Goal: Navigation & Orientation: Find specific page/section

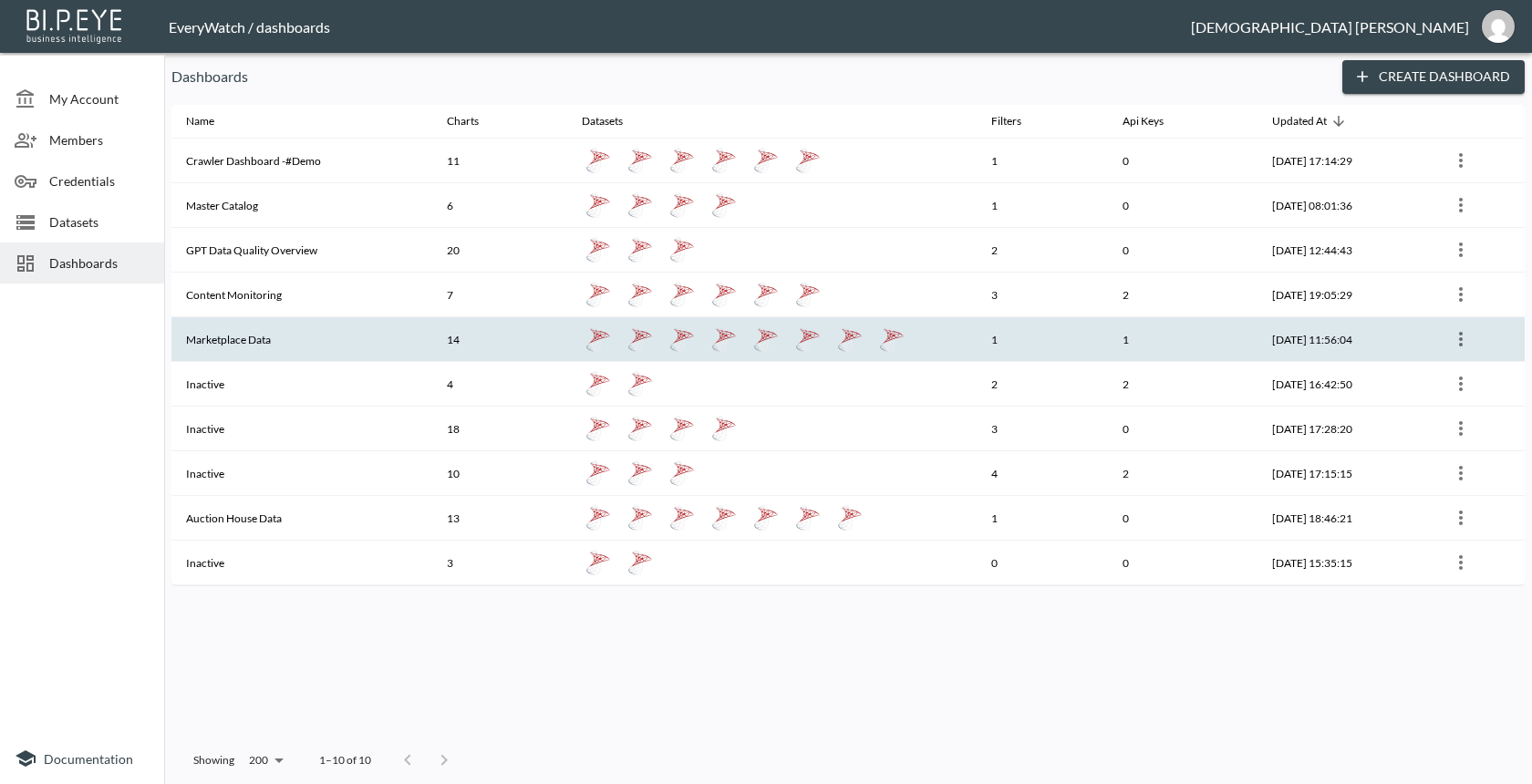
click at [502, 333] on th "14" at bounding box center [500, 339] width 135 height 44
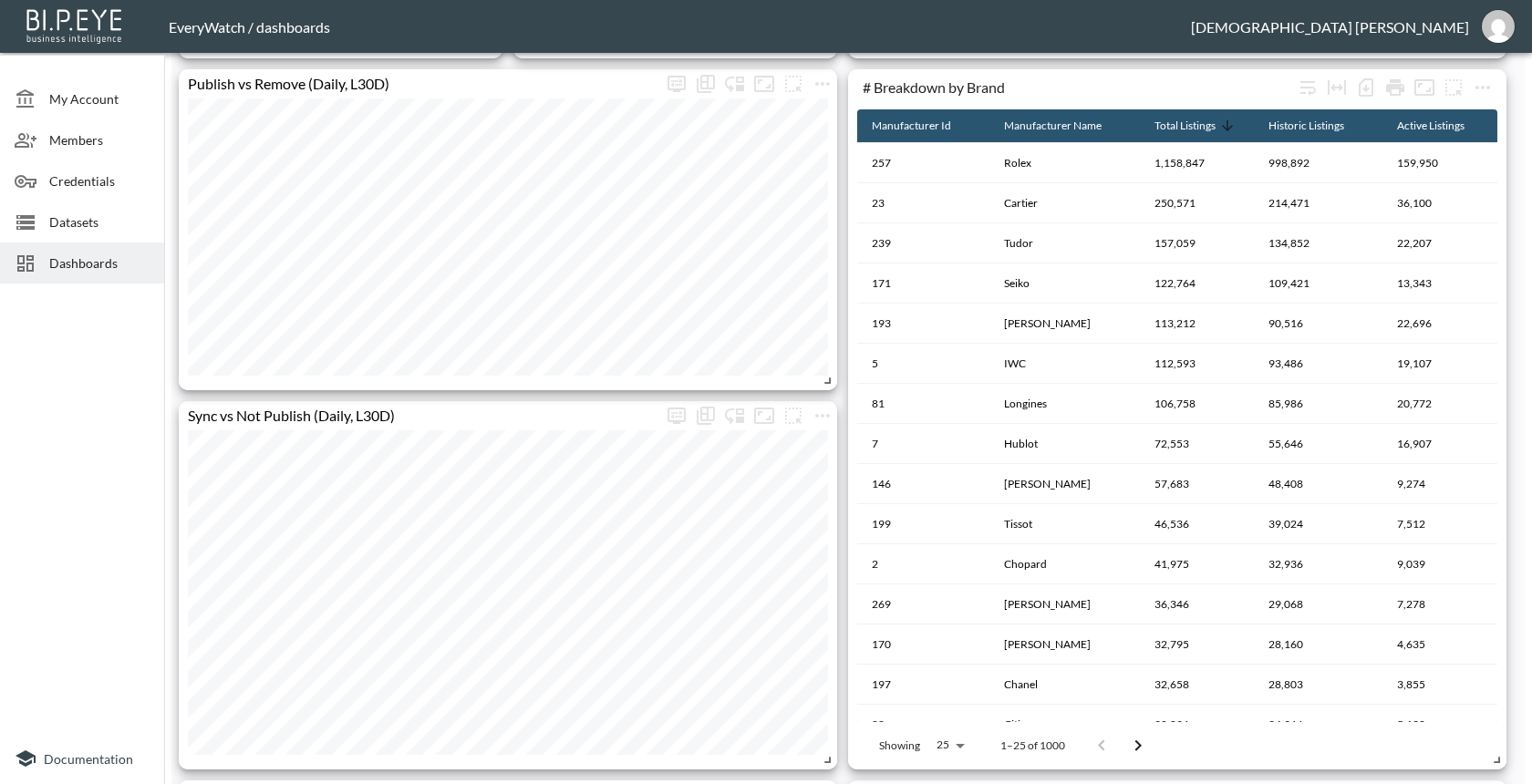
scroll to position [1126, 0]
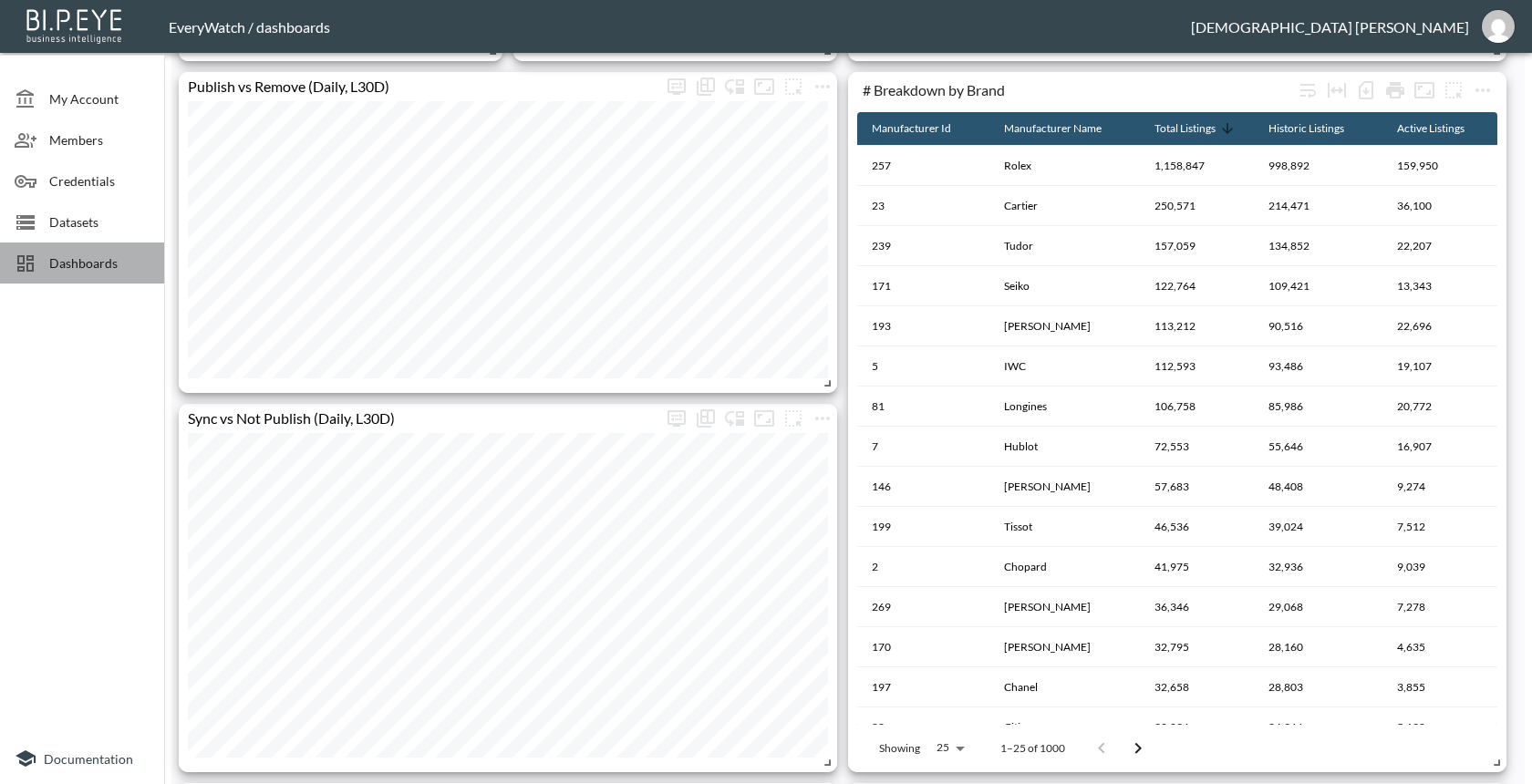
click at [133, 265] on span "Dashboards" at bounding box center [99, 263] width 100 height 19
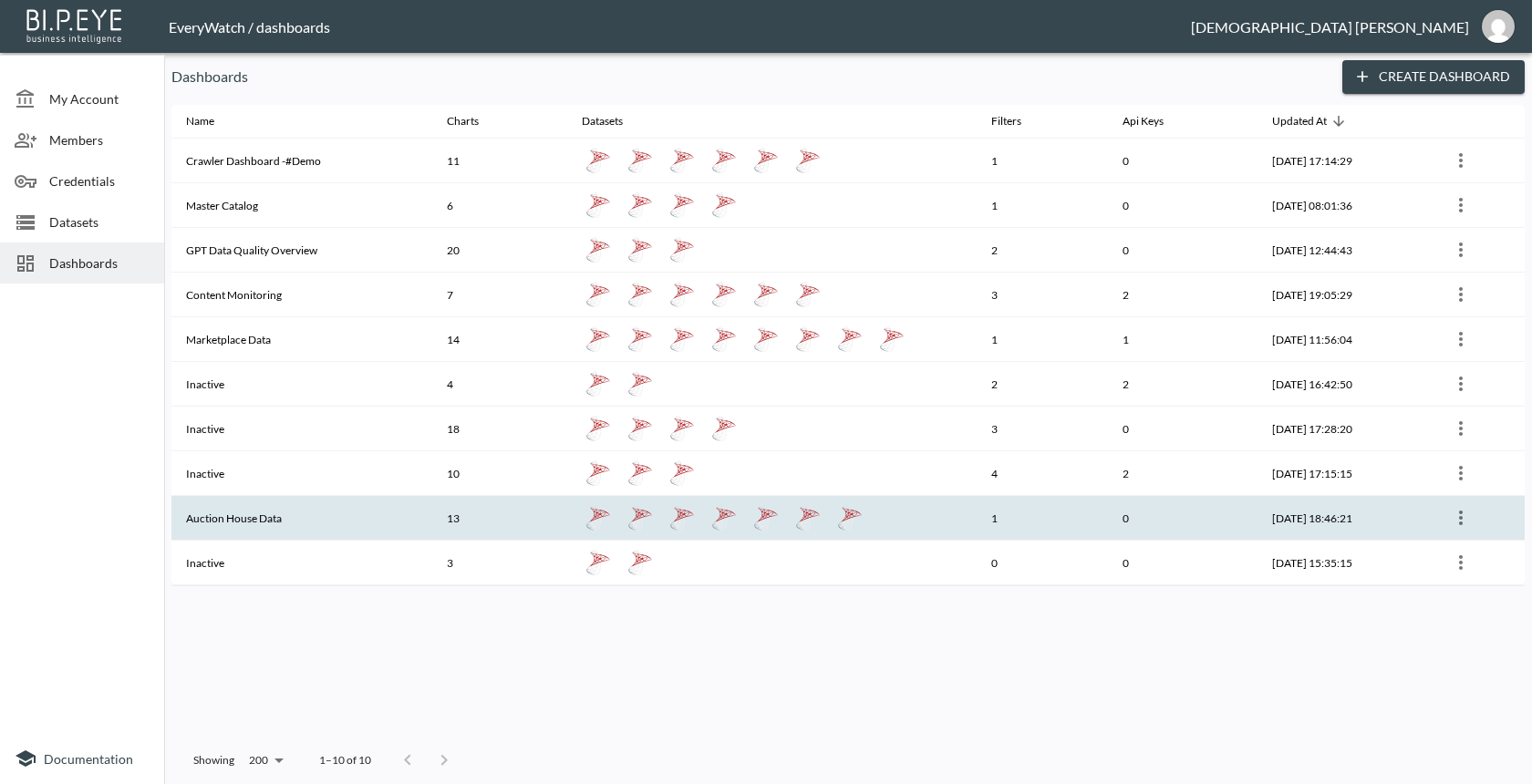
click at [265, 502] on th "Auction House Data" at bounding box center [302, 517] width 261 height 44
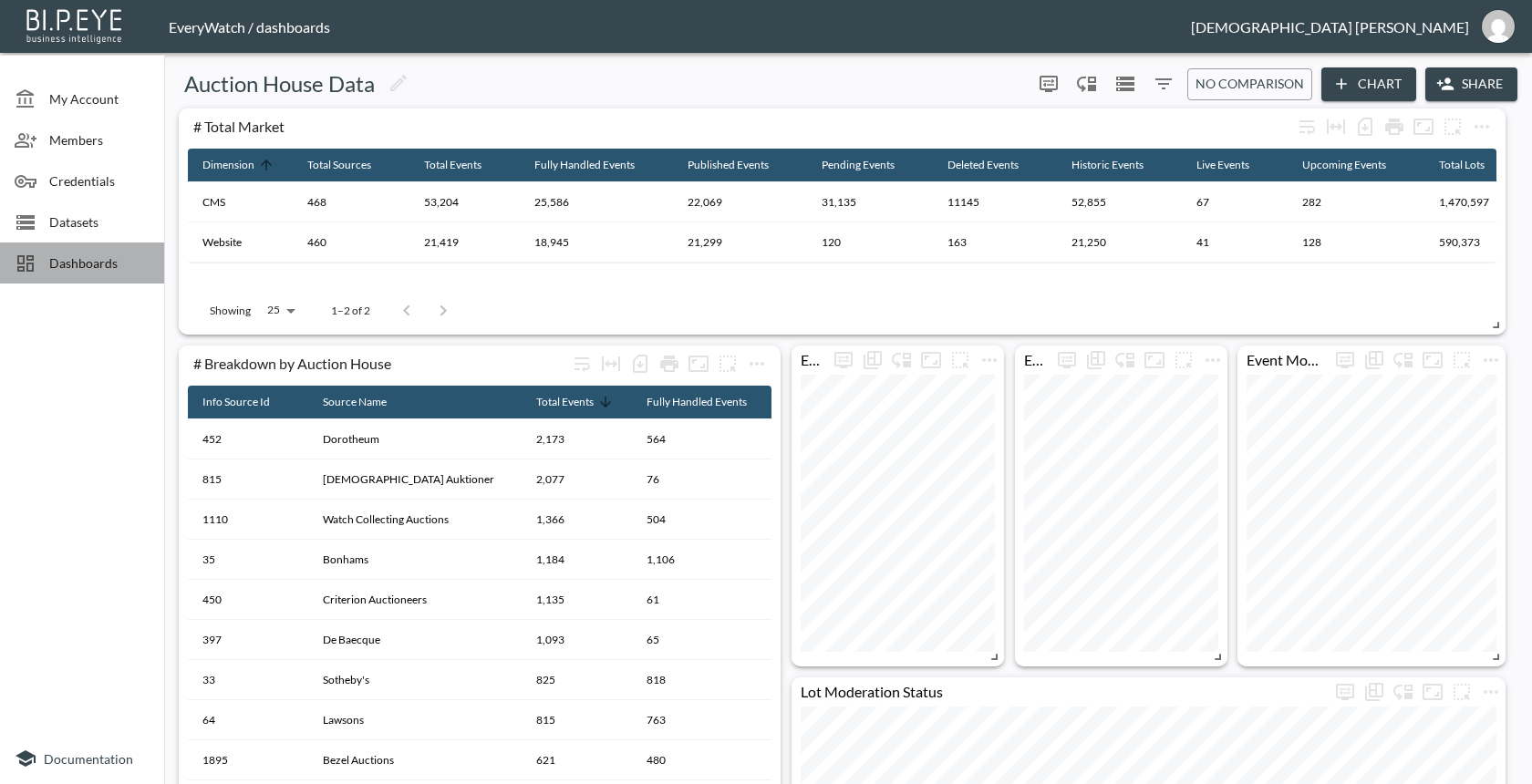
click at [135, 270] on span "Dashboards" at bounding box center [99, 263] width 100 height 19
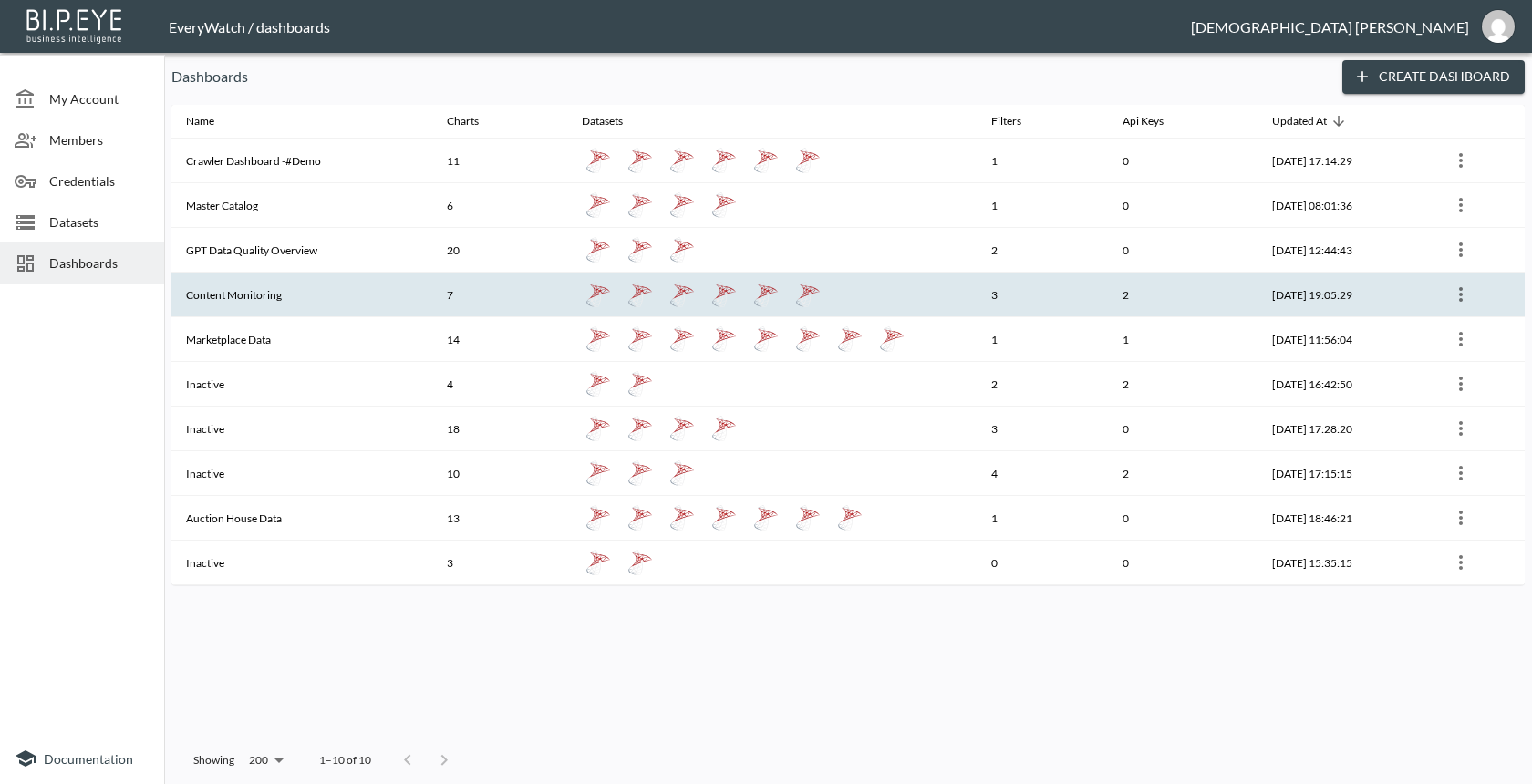
click at [410, 309] on th "Content Monitoring" at bounding box center [302, 294] width 261 height 44
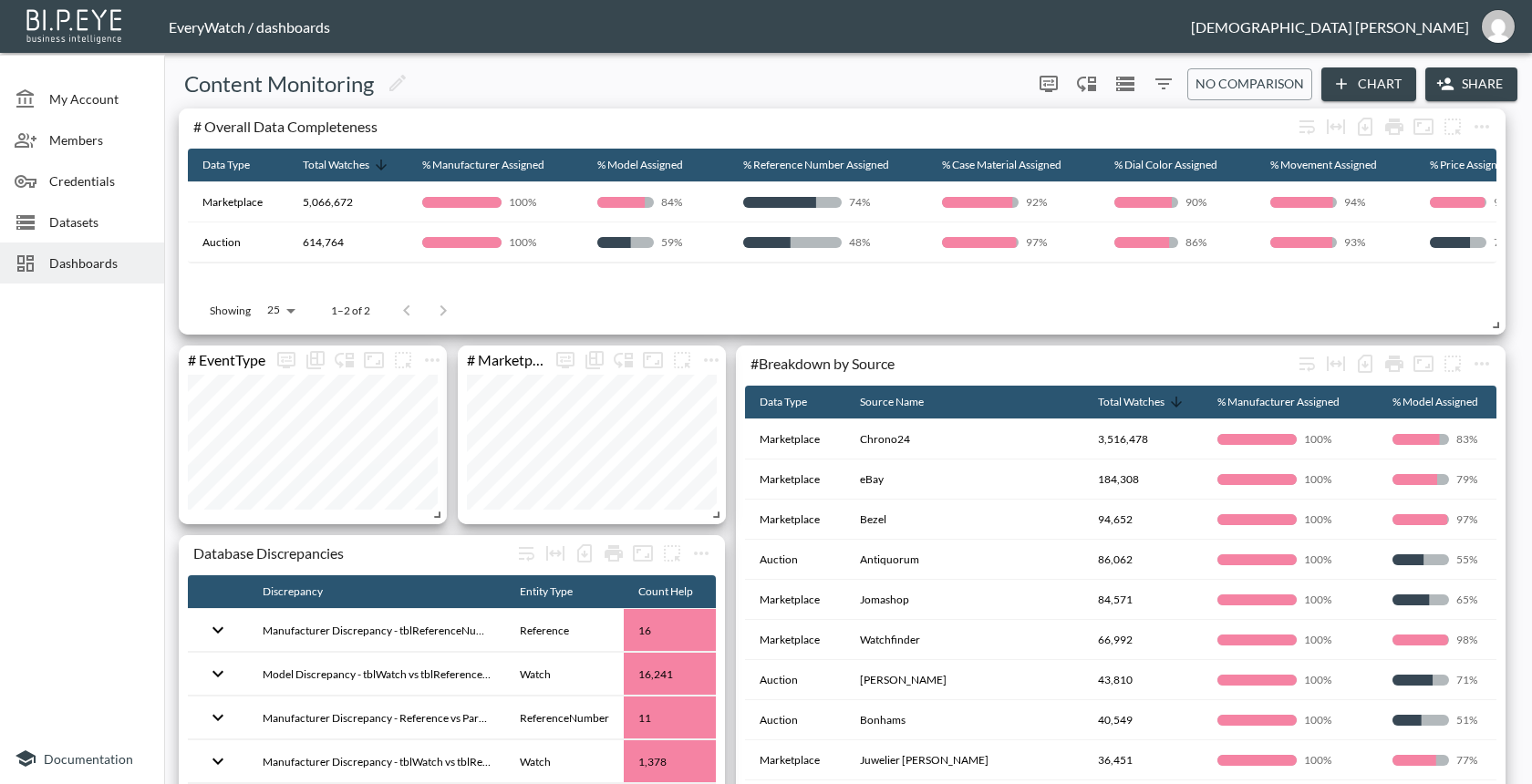
click at [1023, 15] on header "EveryWatch / dashboards Vishnu Palanisamy" at bounding box center [766, 26] width 1532 height 53
click at [553, 83] on div "Content Monitoring" at bounding box center [598, 83] width 854 height 29
click at [612, 87] on div "Content Monitoring" at bounding box center [598, 83] width 854 height 29
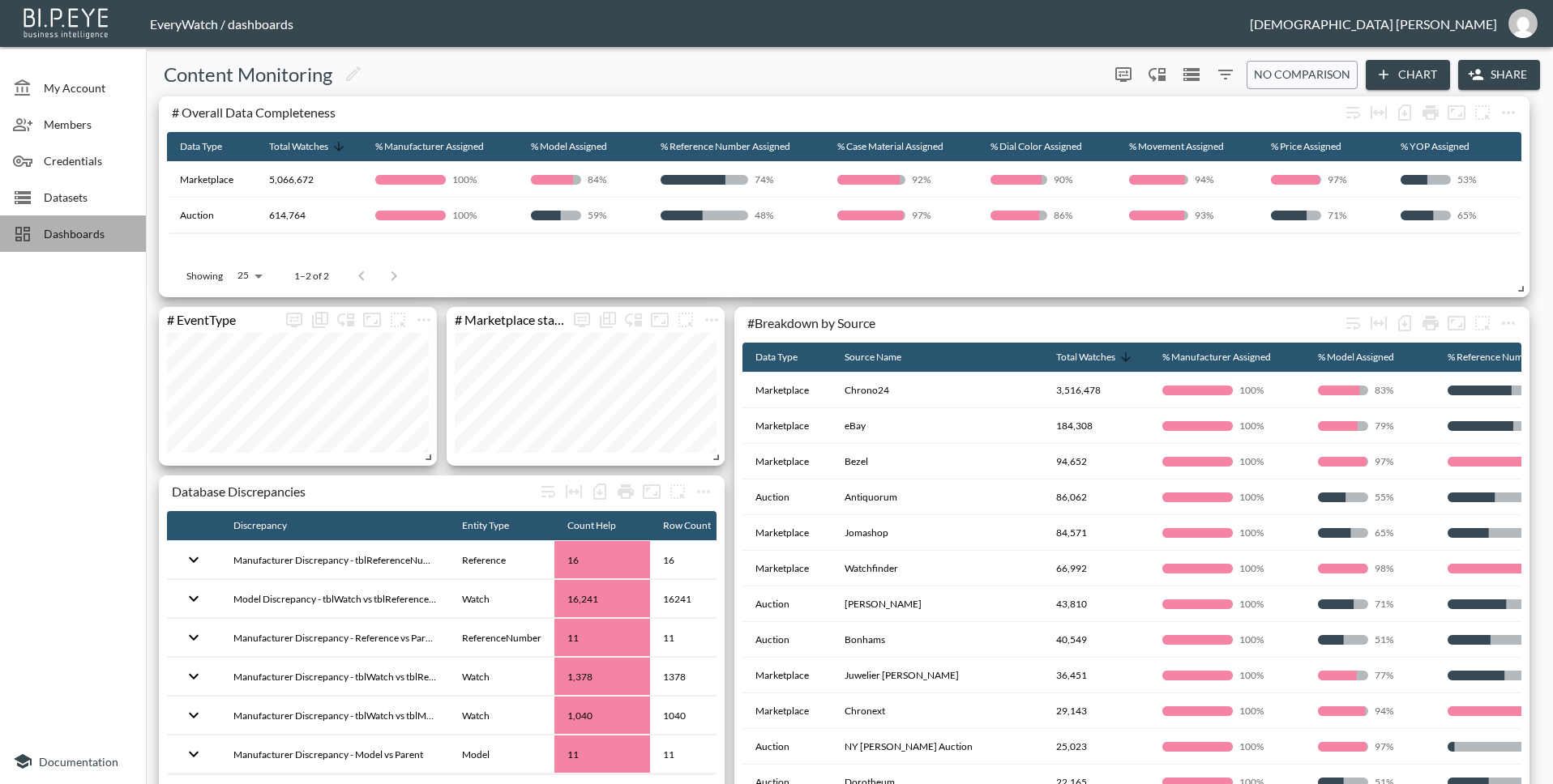
click at [114, 221] on div "Dashboards" at bounding box center [72, 233] width 145 height 36
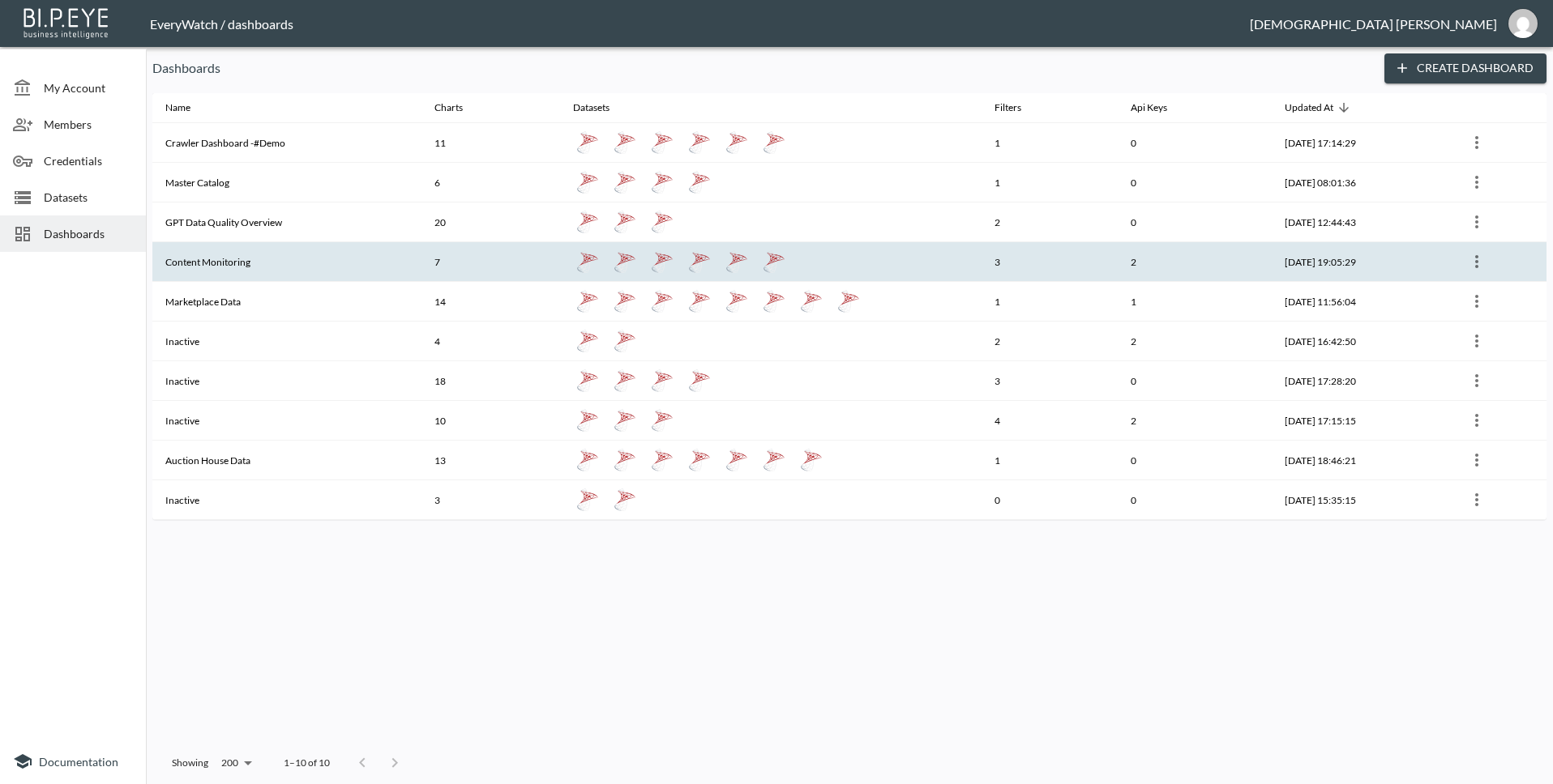
click at [341, 269] on th "Content Monitoring" at bounding box center [287, 261] width 269 height 39
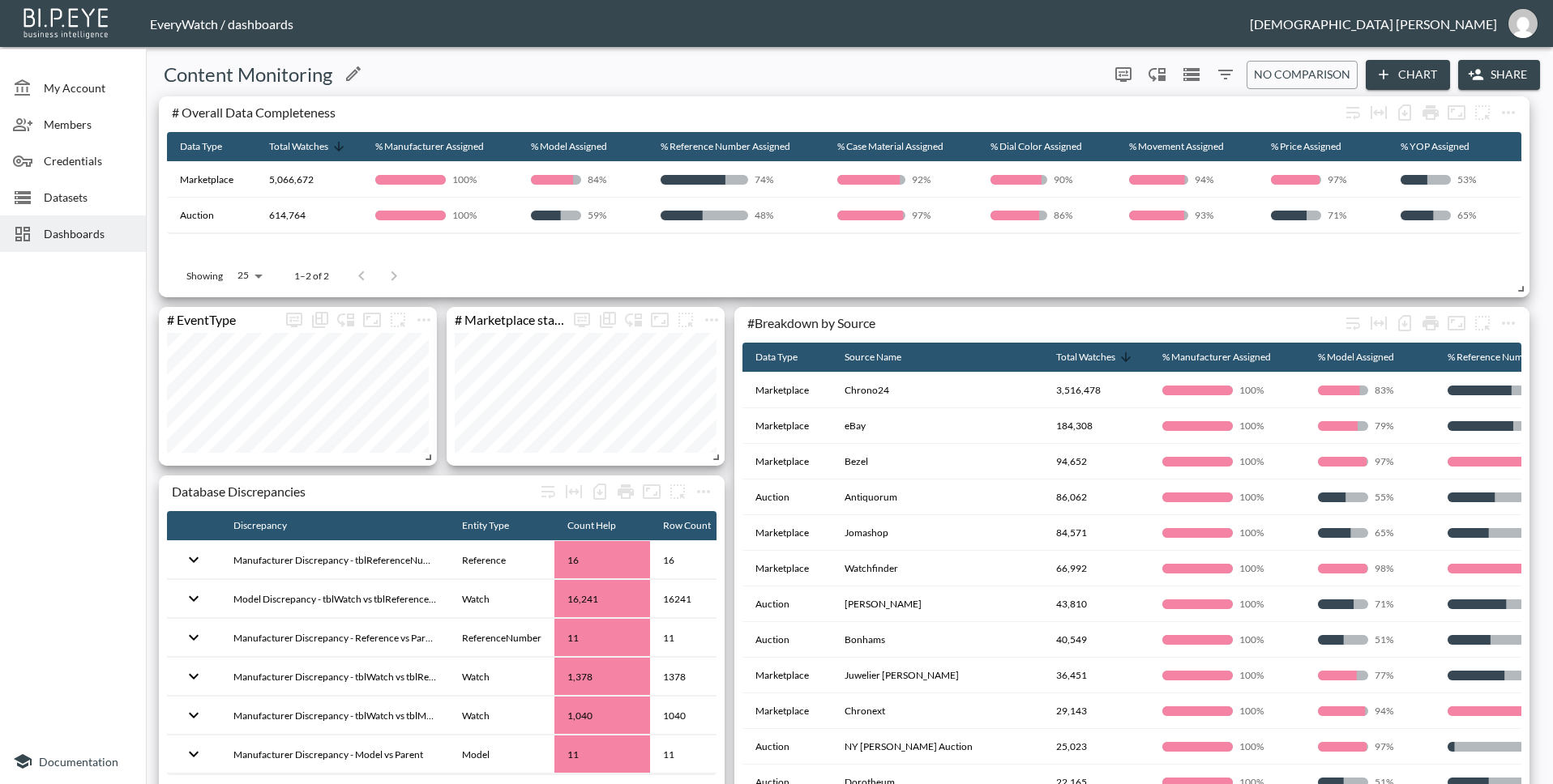
click at [930, 76] on div "Content Monitoring" at bounding box center [627, 74] width 950 height 26
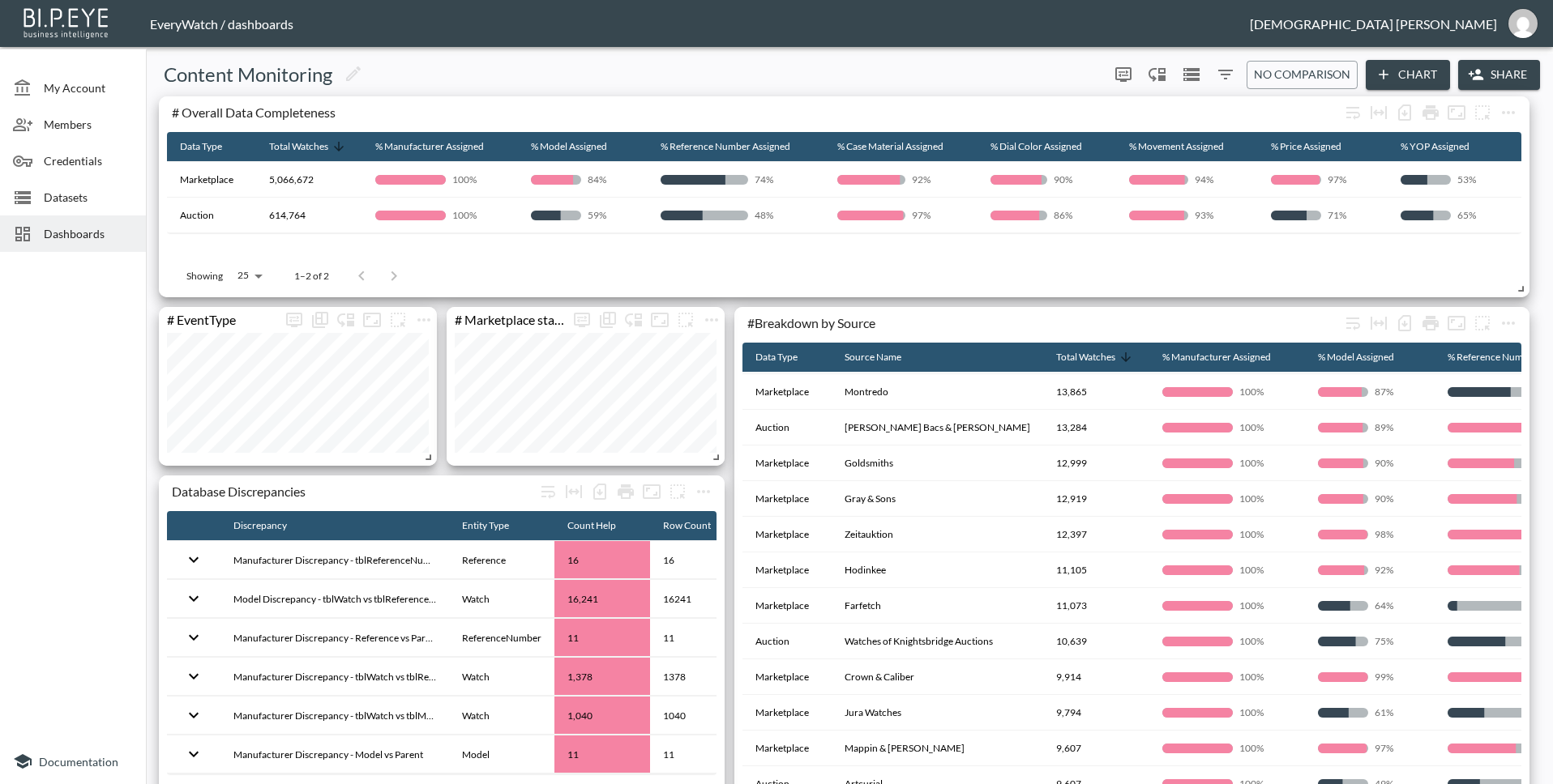
scroll to position [469, 0]
click at [720, 287] on div "Showing 25 25 1–2 of 2" at bounding box center [844, 276] width 1355 height 42
click at [47, 225] on span "Dashboards" at bounding box center [88, 234] width 89 height 17
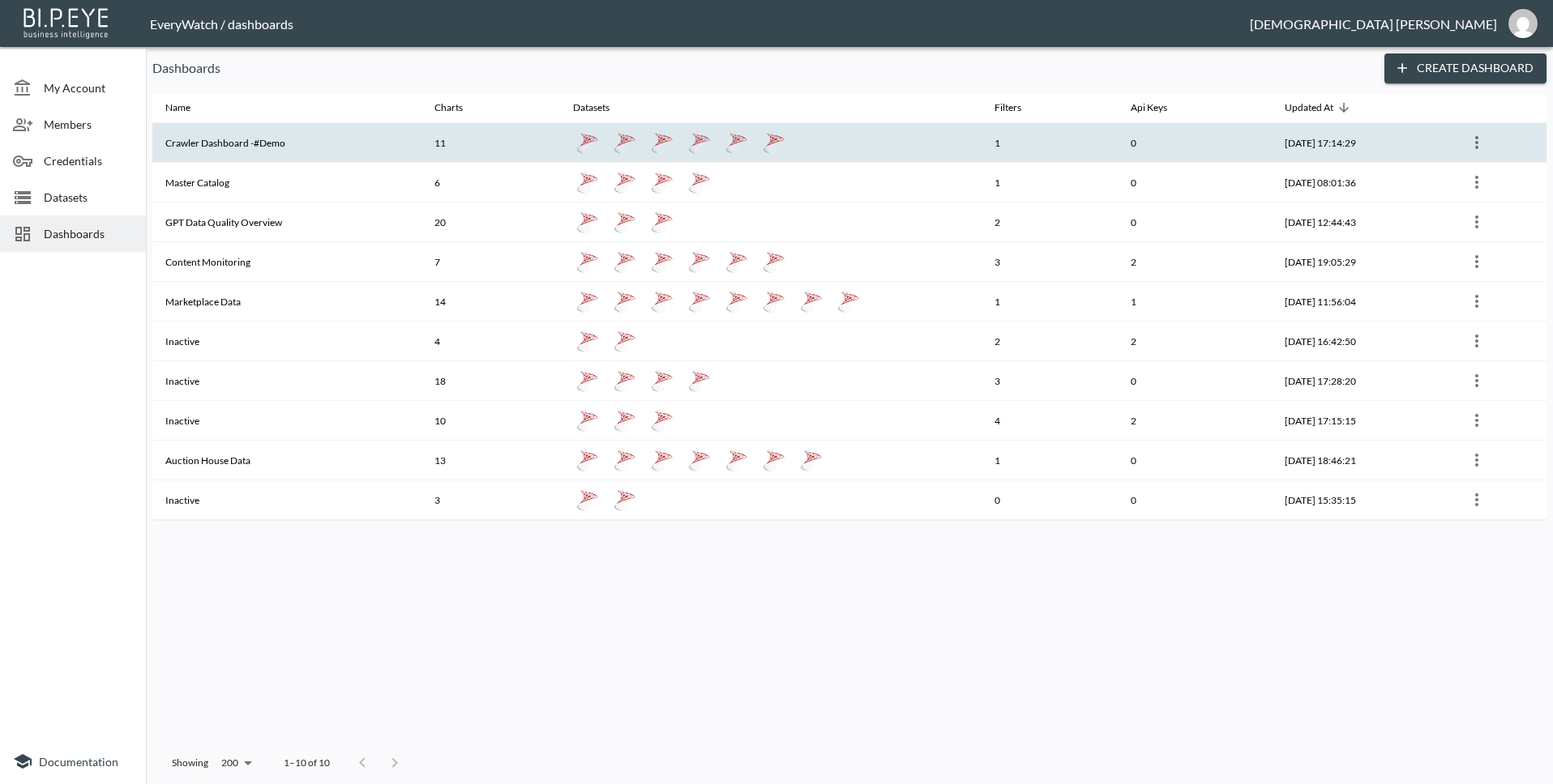
click at [265, 137] on th "Crawler Dashboard -#Demo" at bounding box center [287, 142] width 269 height 39
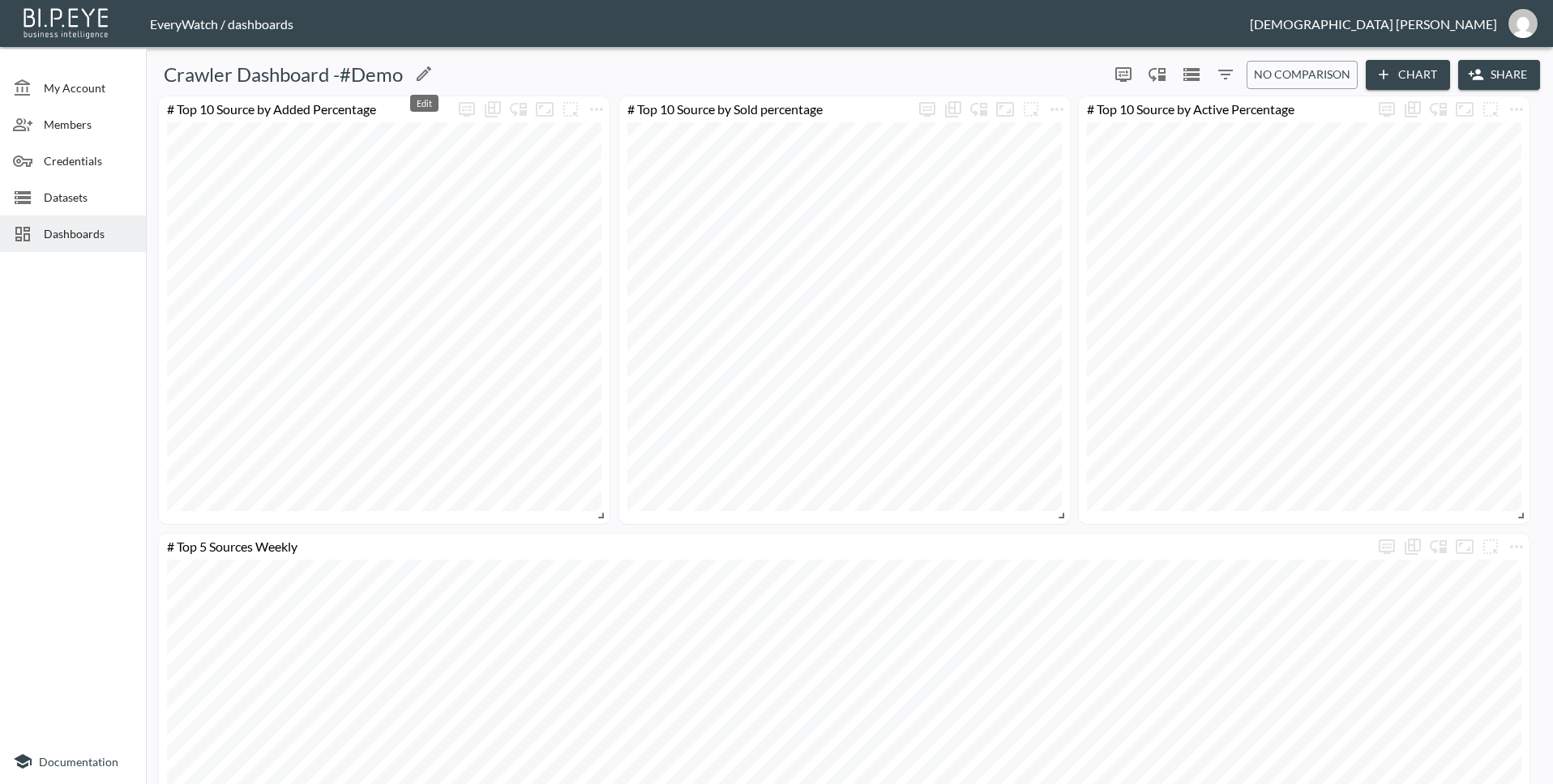
click at [424, 77] on icon "Edit" at bounding box center [424, 73] width 19 height 19
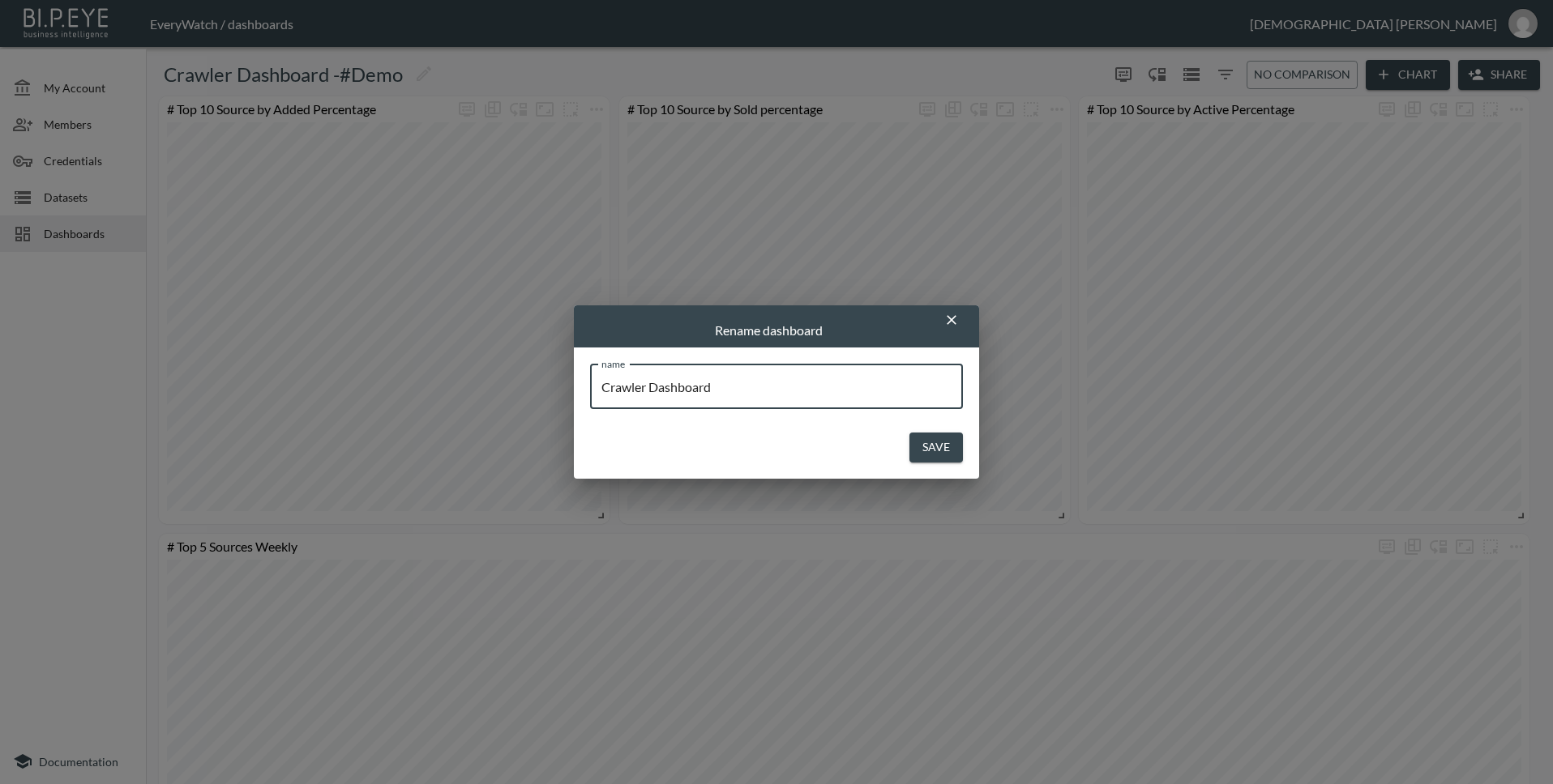
type input "Crawler Dashboard"
click at [919, 447] on button "Save" at bounding box center [936, 448] width 54 height 30
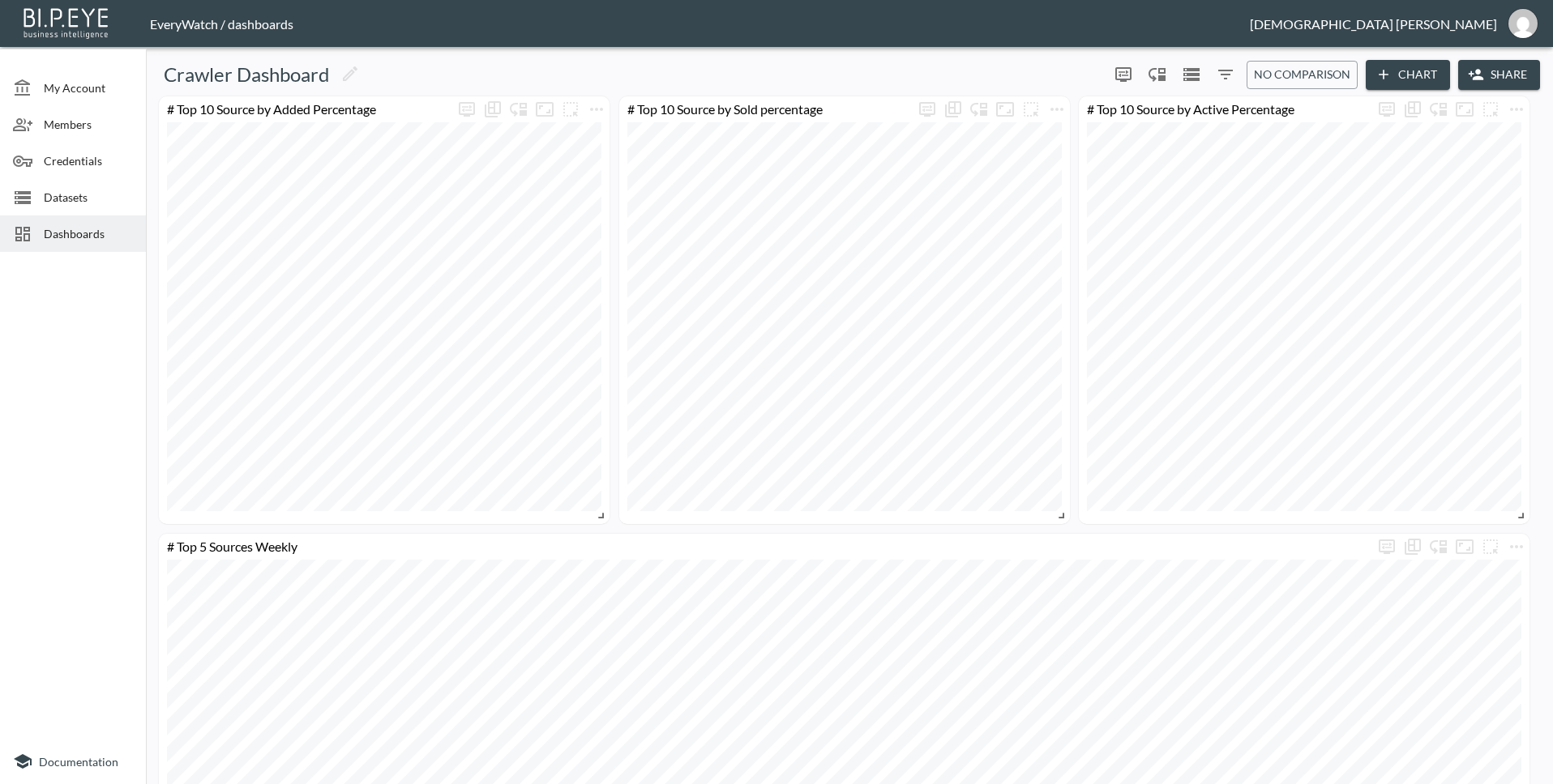
click at [73, 240] on span "Dashboards" at bounding box center [88, 234] width 89 height 17
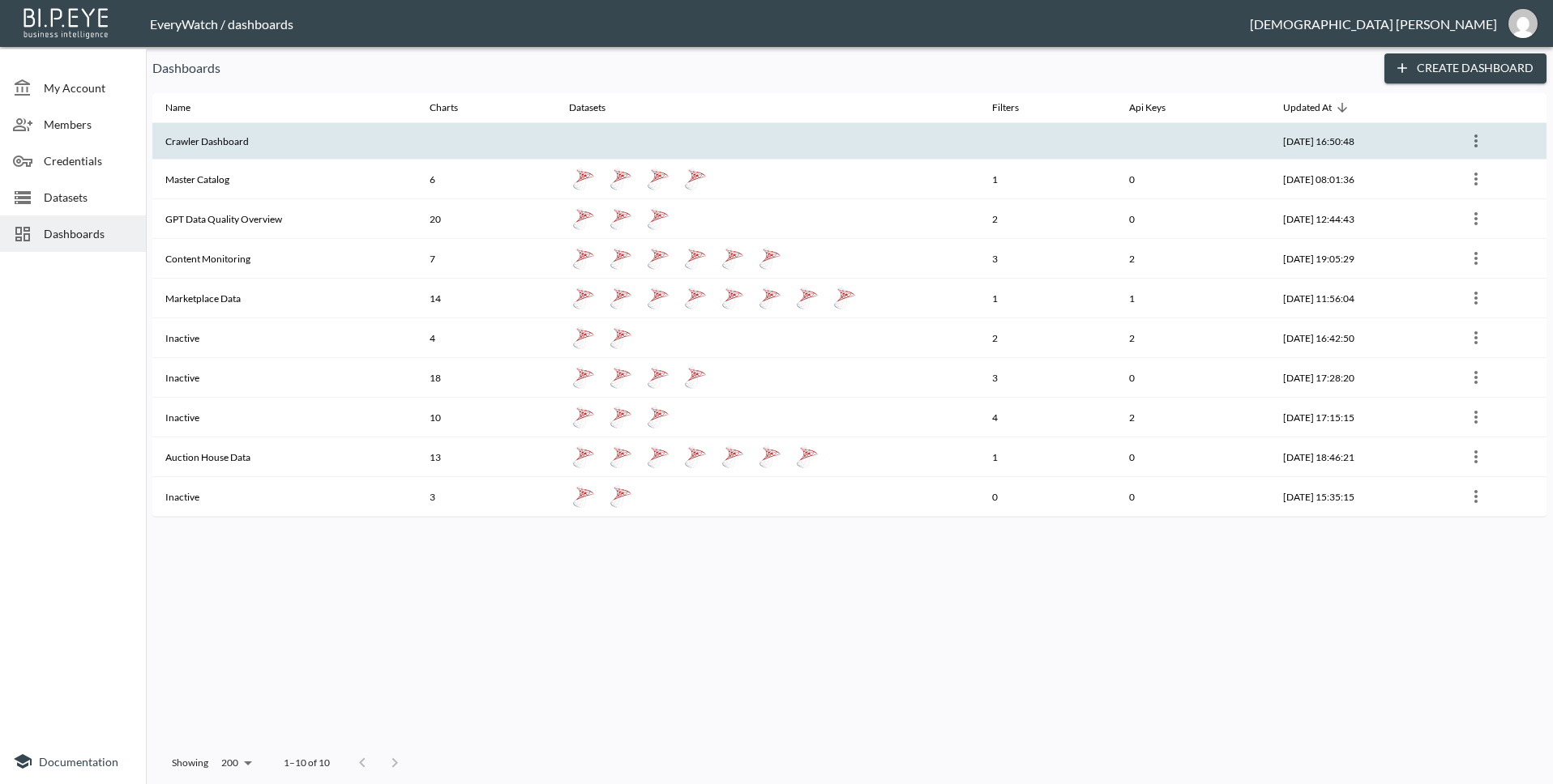
click at [369, 150] on th "Crawler Dashboard" at bounding box center [284, 140] width 264 height 36
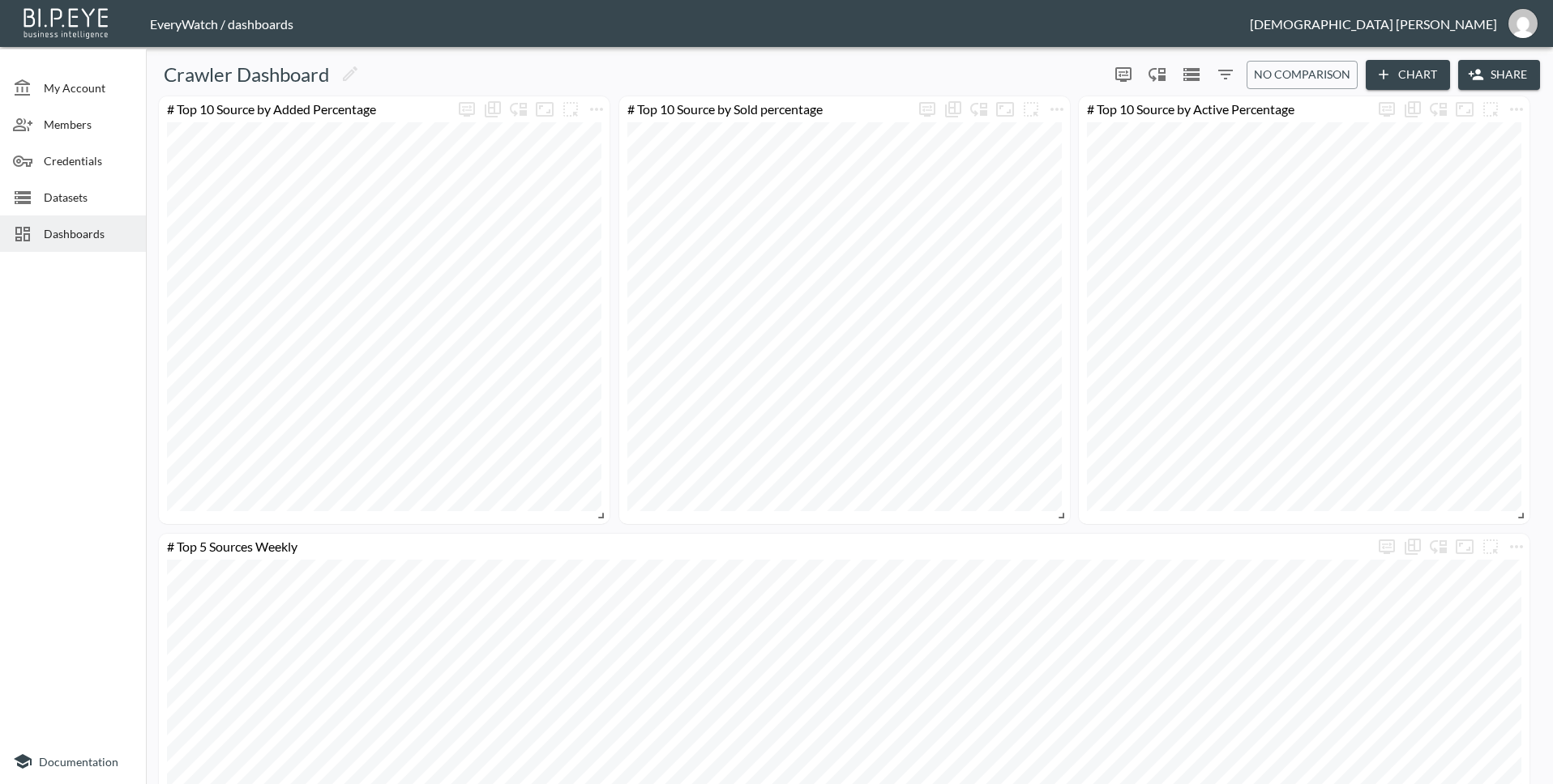
click at [69, 241] on span "Dashboards" at bounding box center [88, 234] width 89 height 17
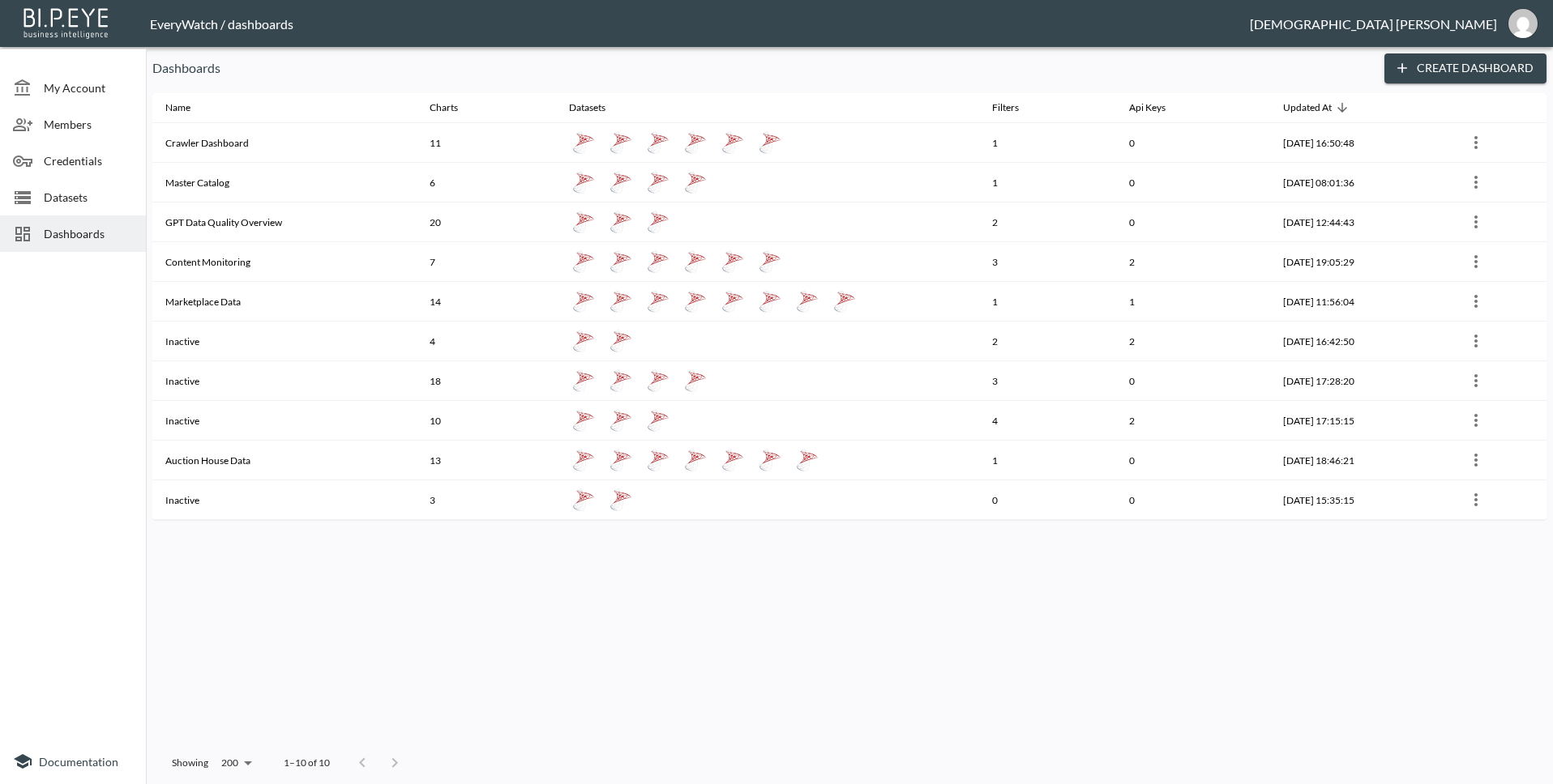
click at [998, 594] on div "Name Charts Datasets Filters Api Keys Updated At Crawler Dashboard 11 1 0 2025-…" at bounding box center [849, 418] width 1394 height 650
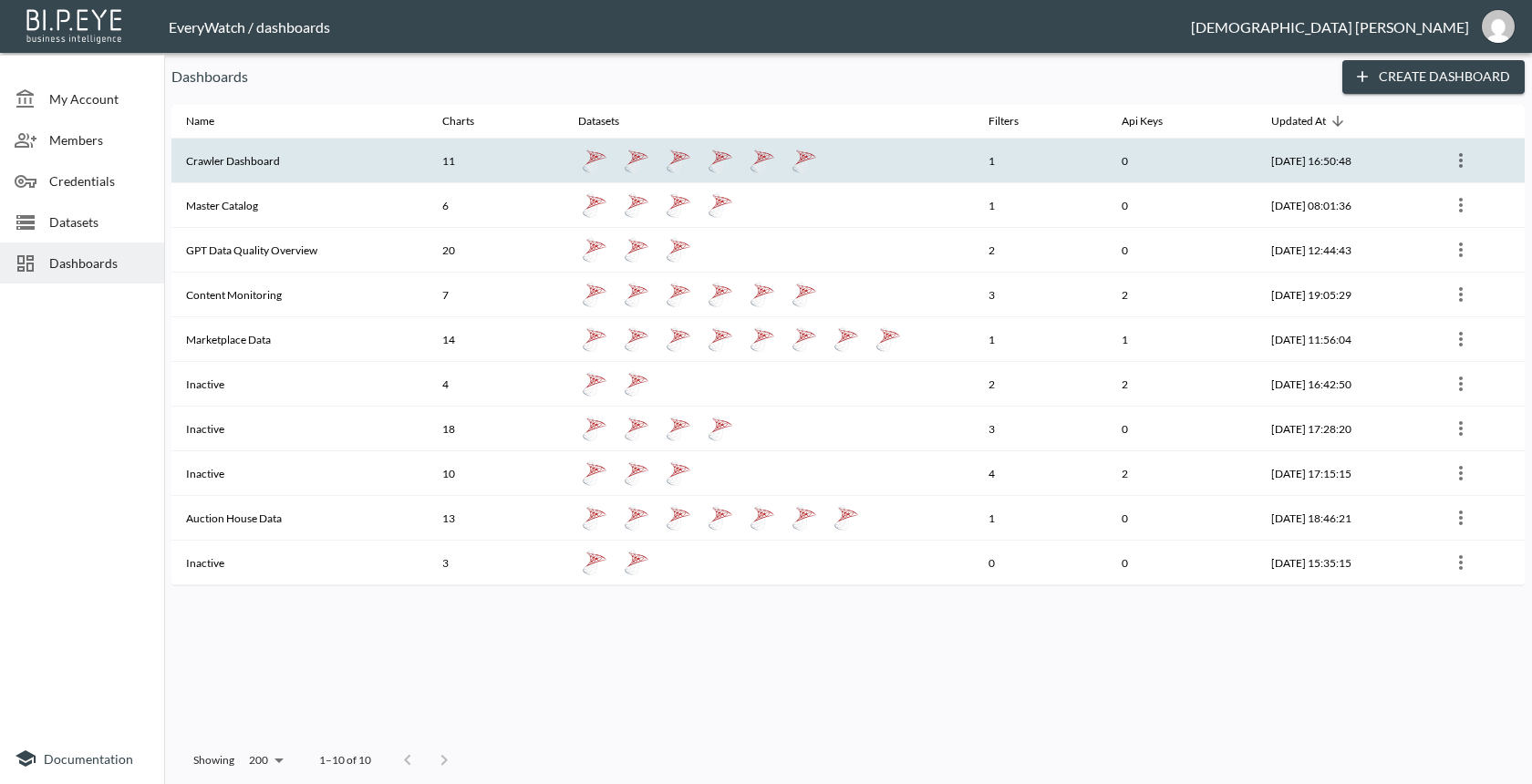
click at [393, 171] on th "Crawler Dashboard" at bounding box center [299, 160] width 256 height 44
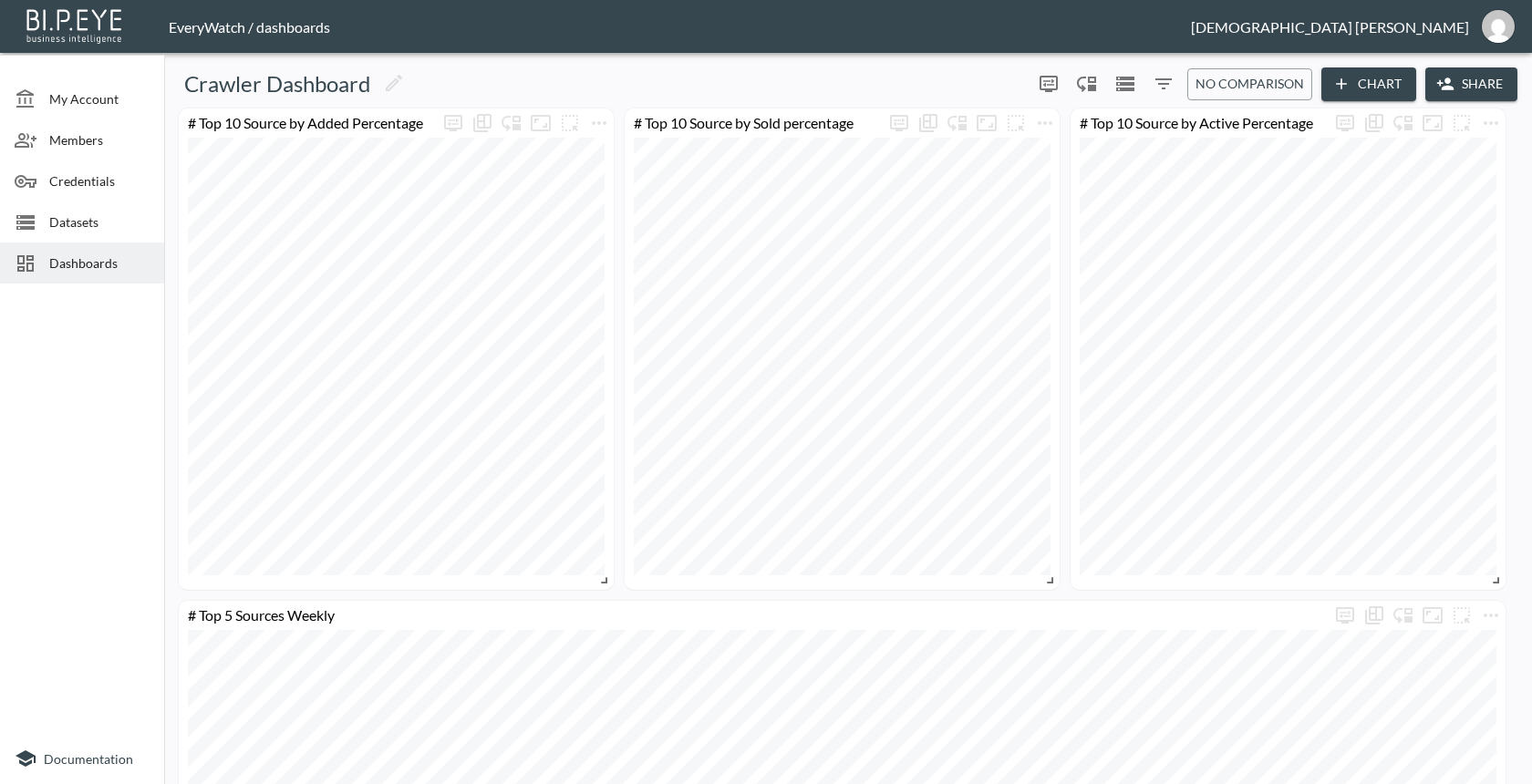
click at [907, 67] on div "Crawler Dashboard 0 0 No comparison Chart Share" at bounding box center [848, 84] width 1353 height 34
click at [592, 73] on div "Crawler Dashboard" at bounding box center [598, 83] width 854 height 29
click at [676, 77] on div "Crawler Dashboard" at bounding box center [598, 83] width 854 height 29
click at [124, 256] on span "Dashboards" at bounding box center [99, 263] width 100 height 19
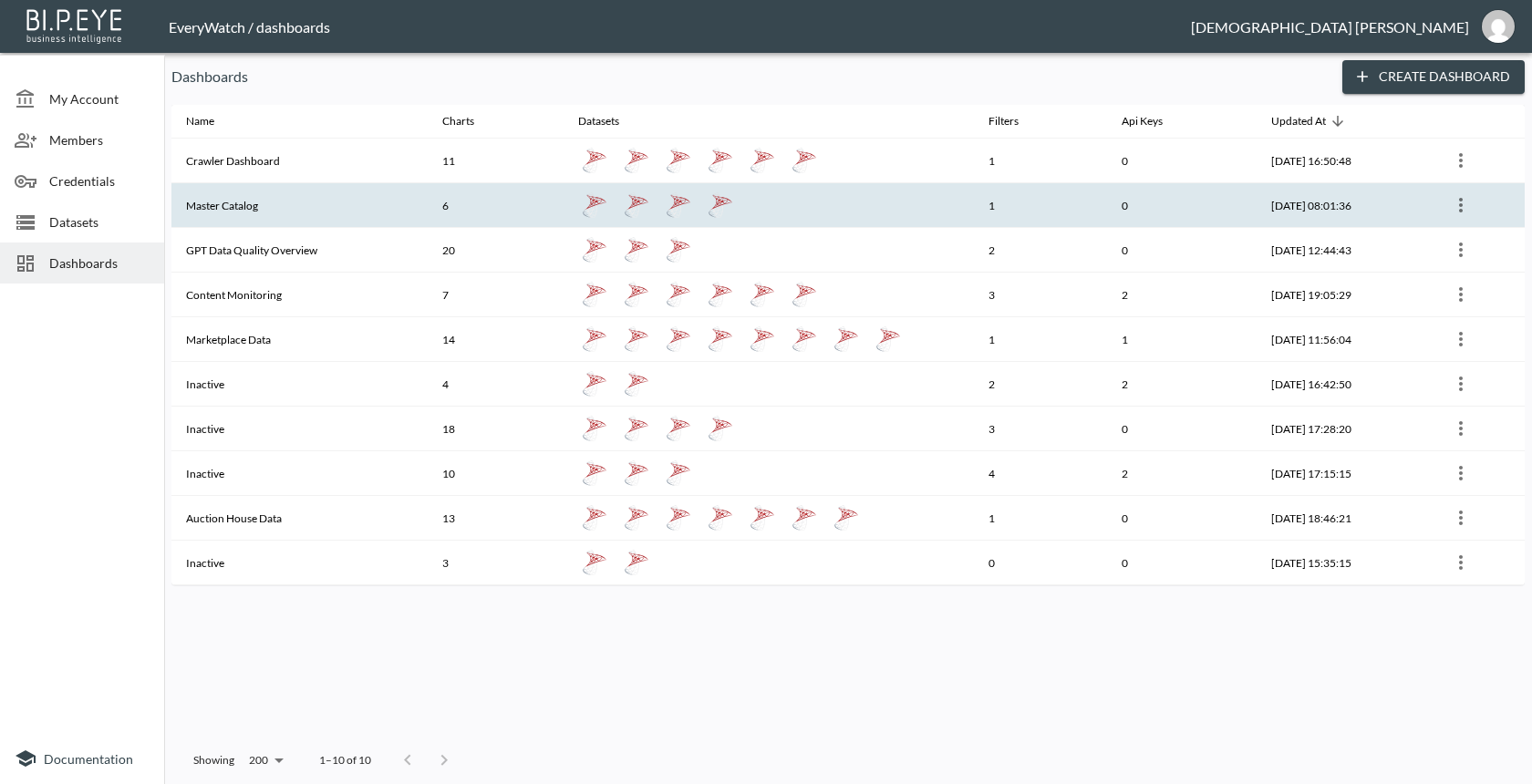
click at [340, 214] on th "Master Catalog" at bounding box center [299, 205] width 256 height 44
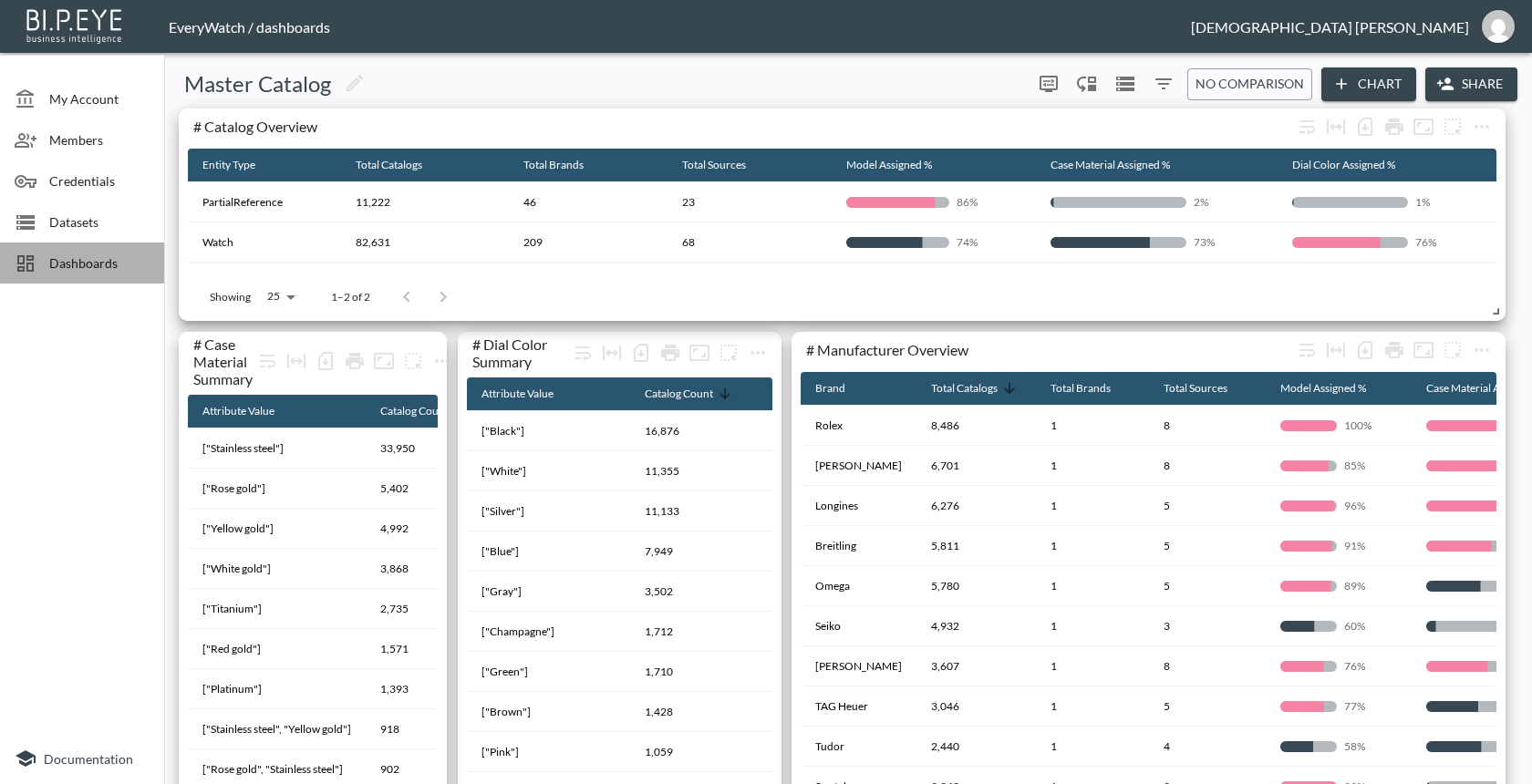
click at [144, 261] on span "Dashboards" at bounding box center [99, 263] width 100 height 19
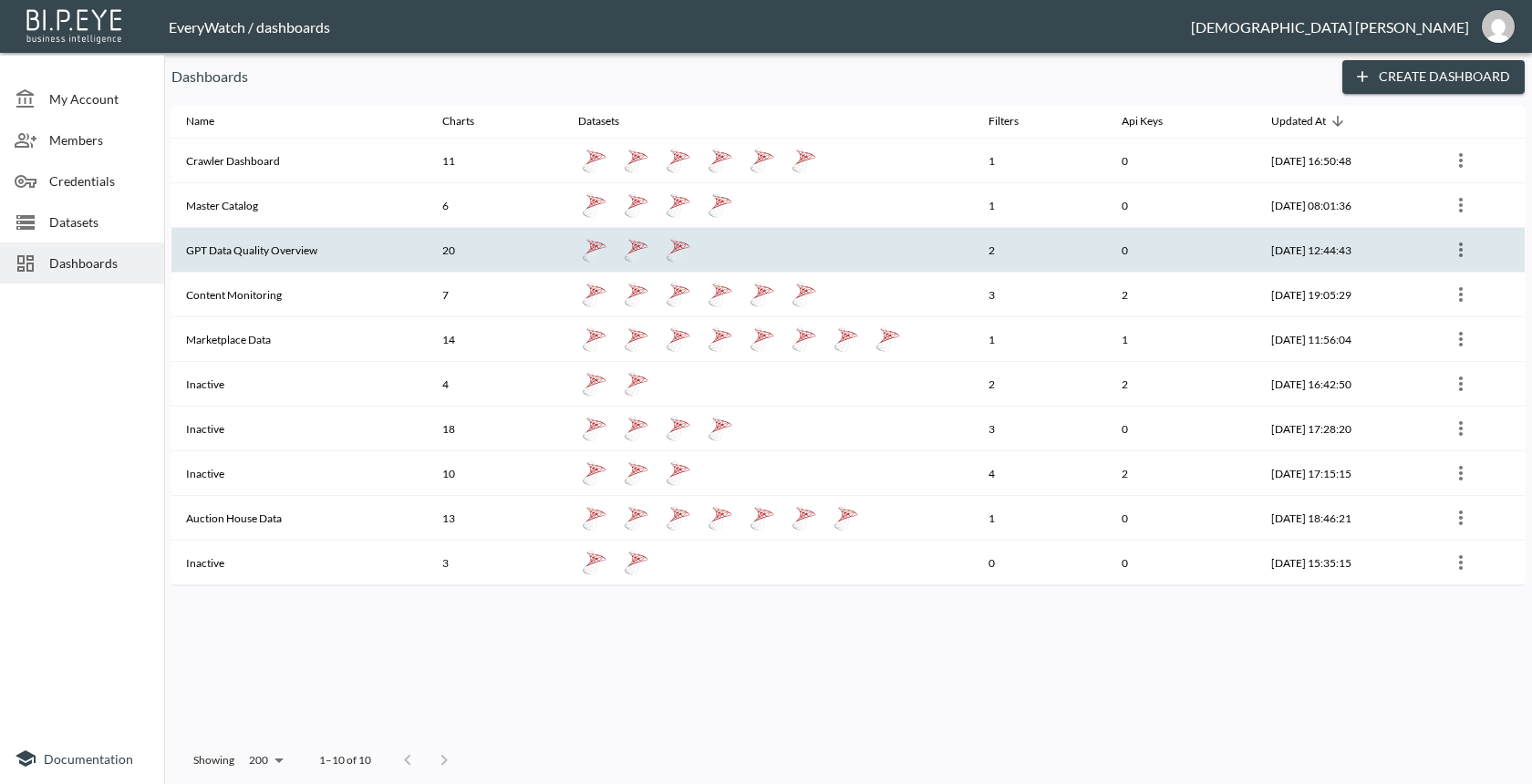
click at [533, 265] on th "20" at bounding box center [496, 250] width 136 height 44
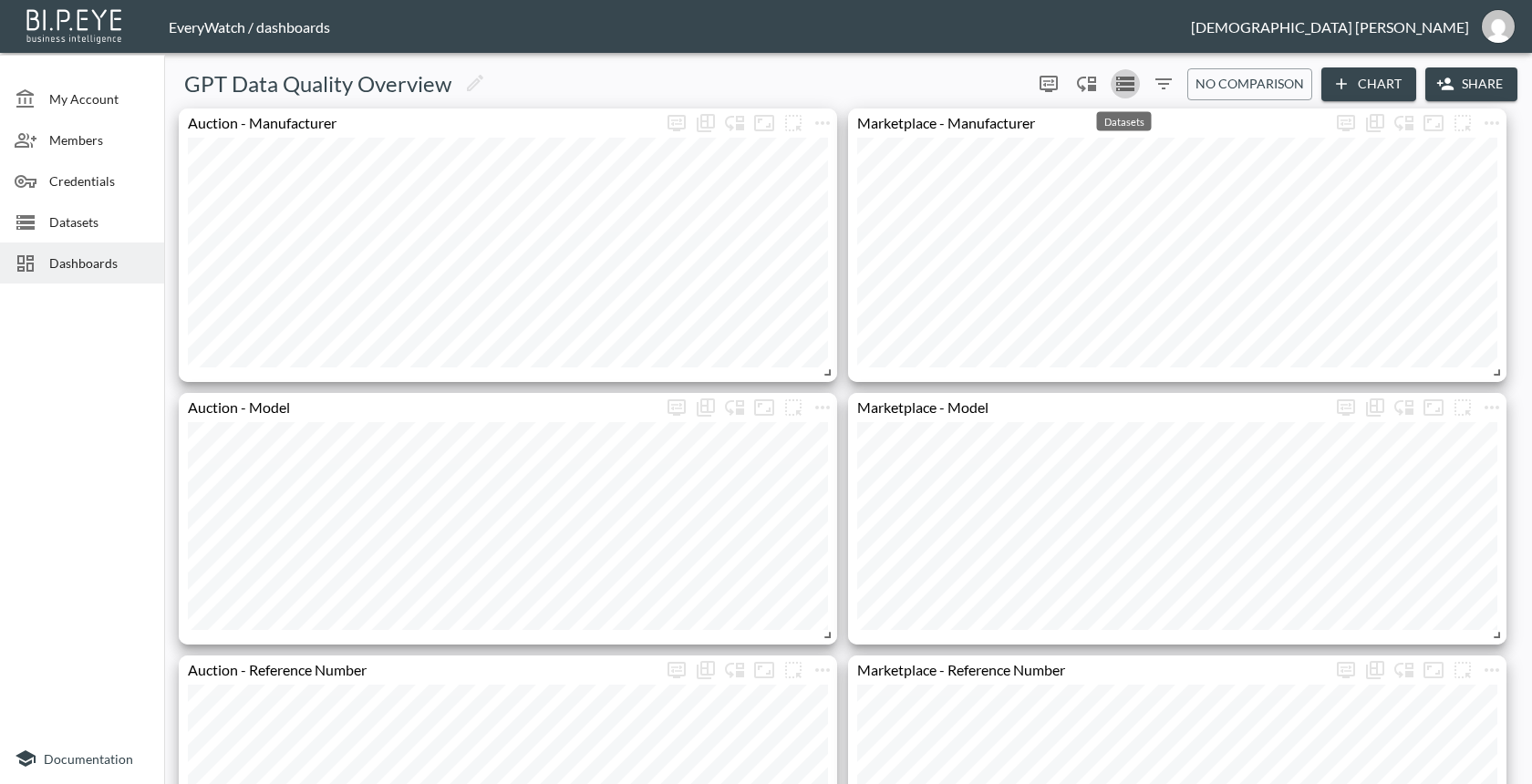
click at [1122, 78] on icon "Datasets" at bounding box center [1125, 83] width 18 height 14
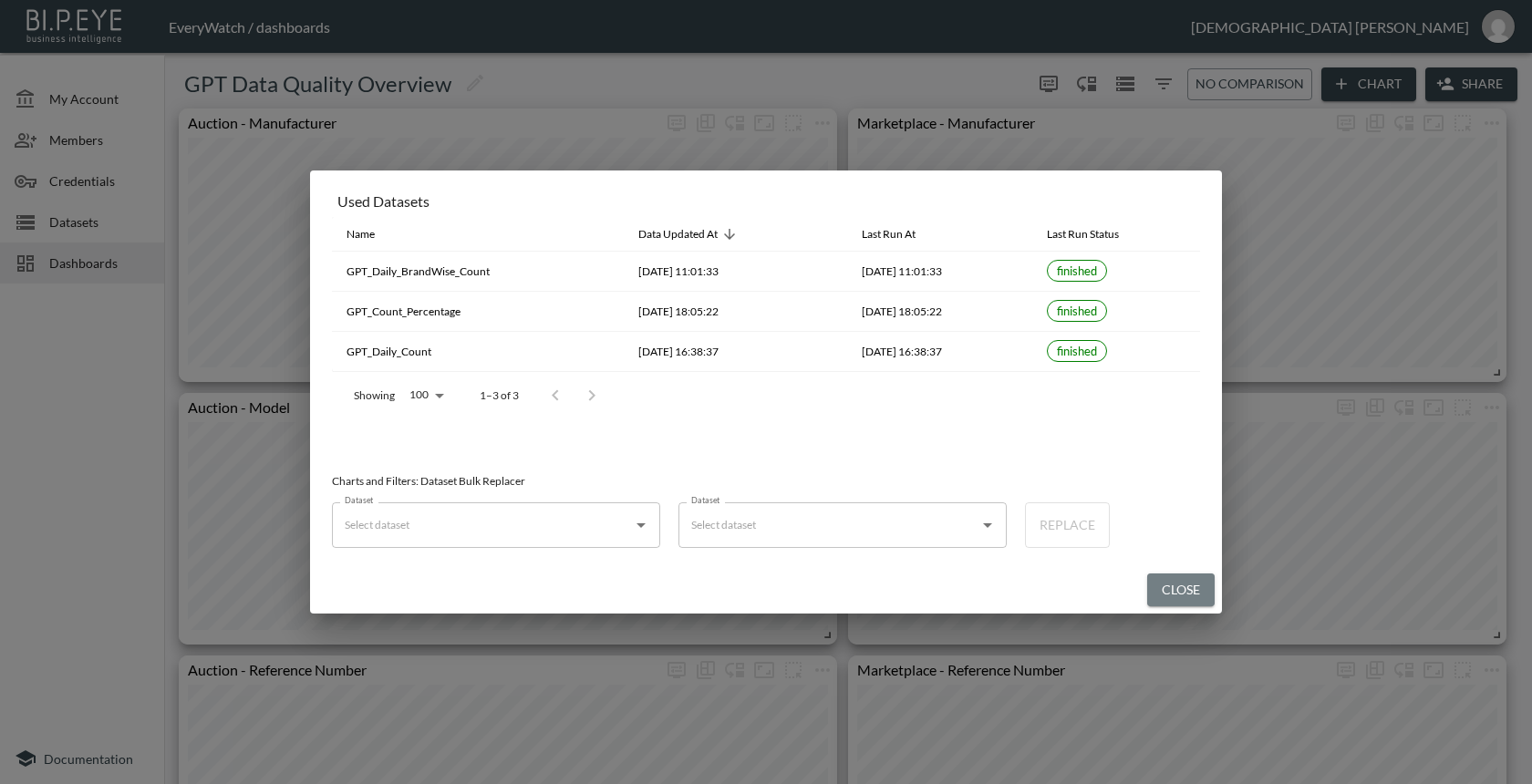
click at [1170, 605] on button "Close" at bounding box center [1180, 590] width 67 height 34
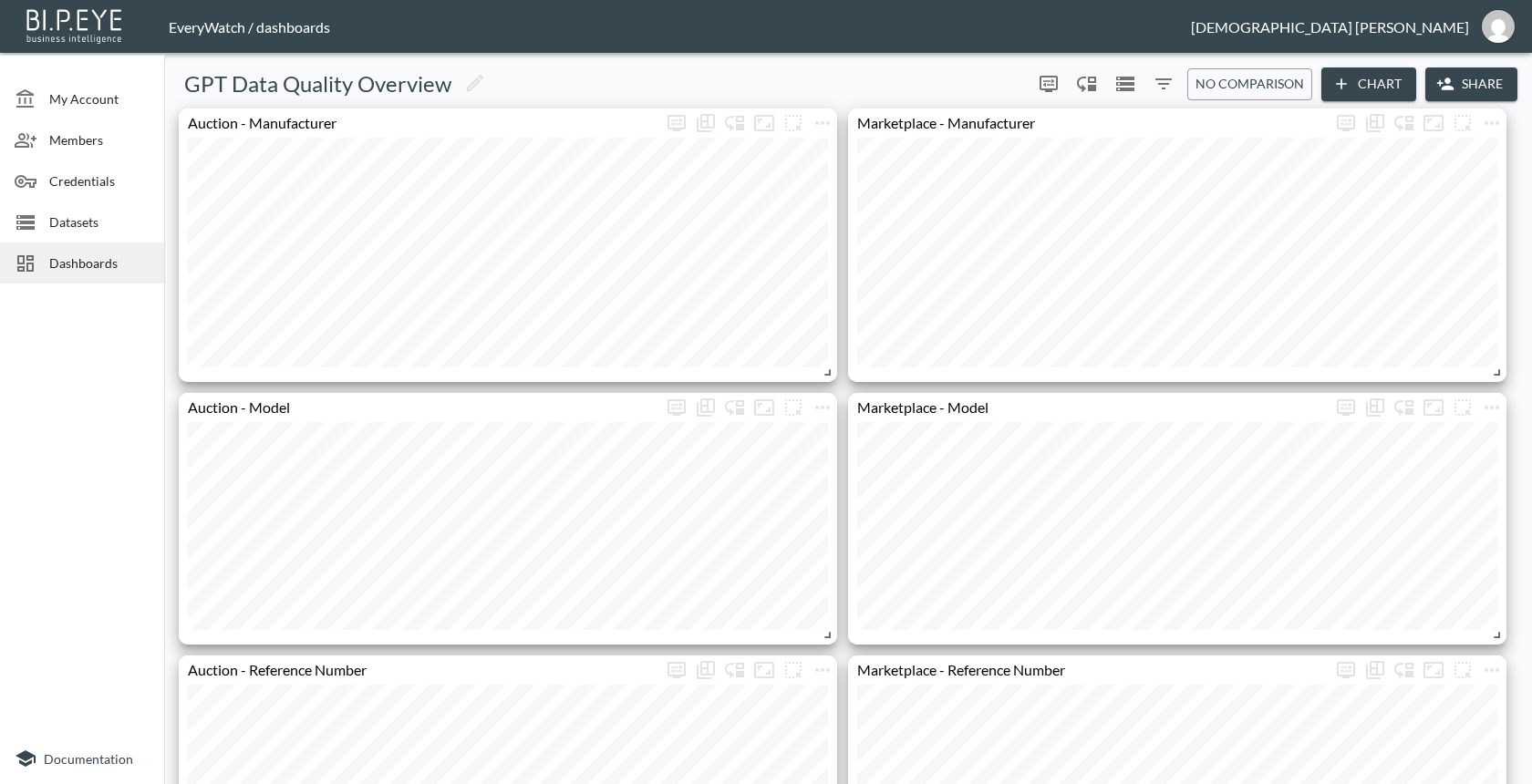
click at [59, 260] on span "Dashboards" at bounding box center [99, 263] width 100 height 19
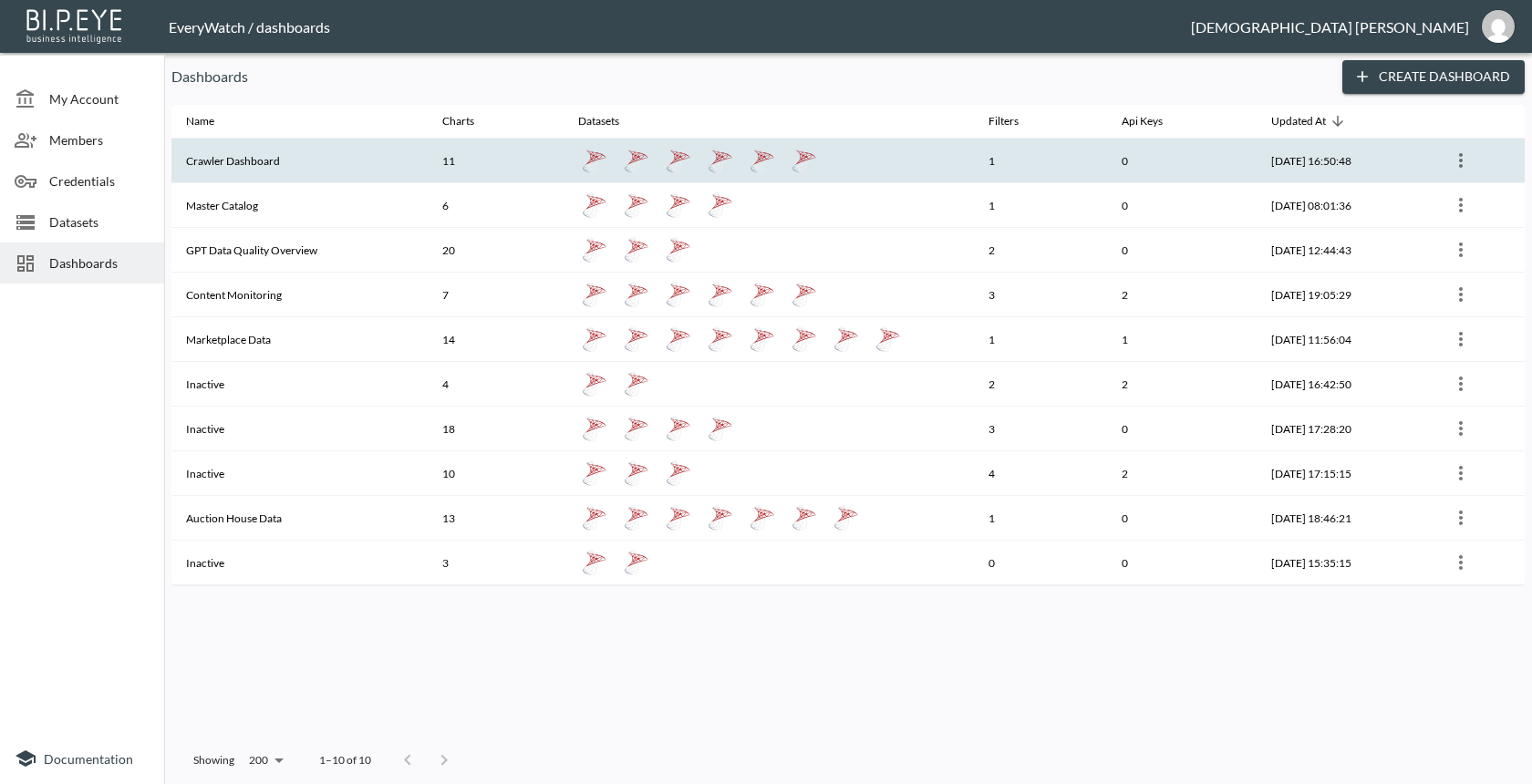
click at [311, 180] on th "Crawler Dashboard" at bounding box center [299, 160] width 256 height 44
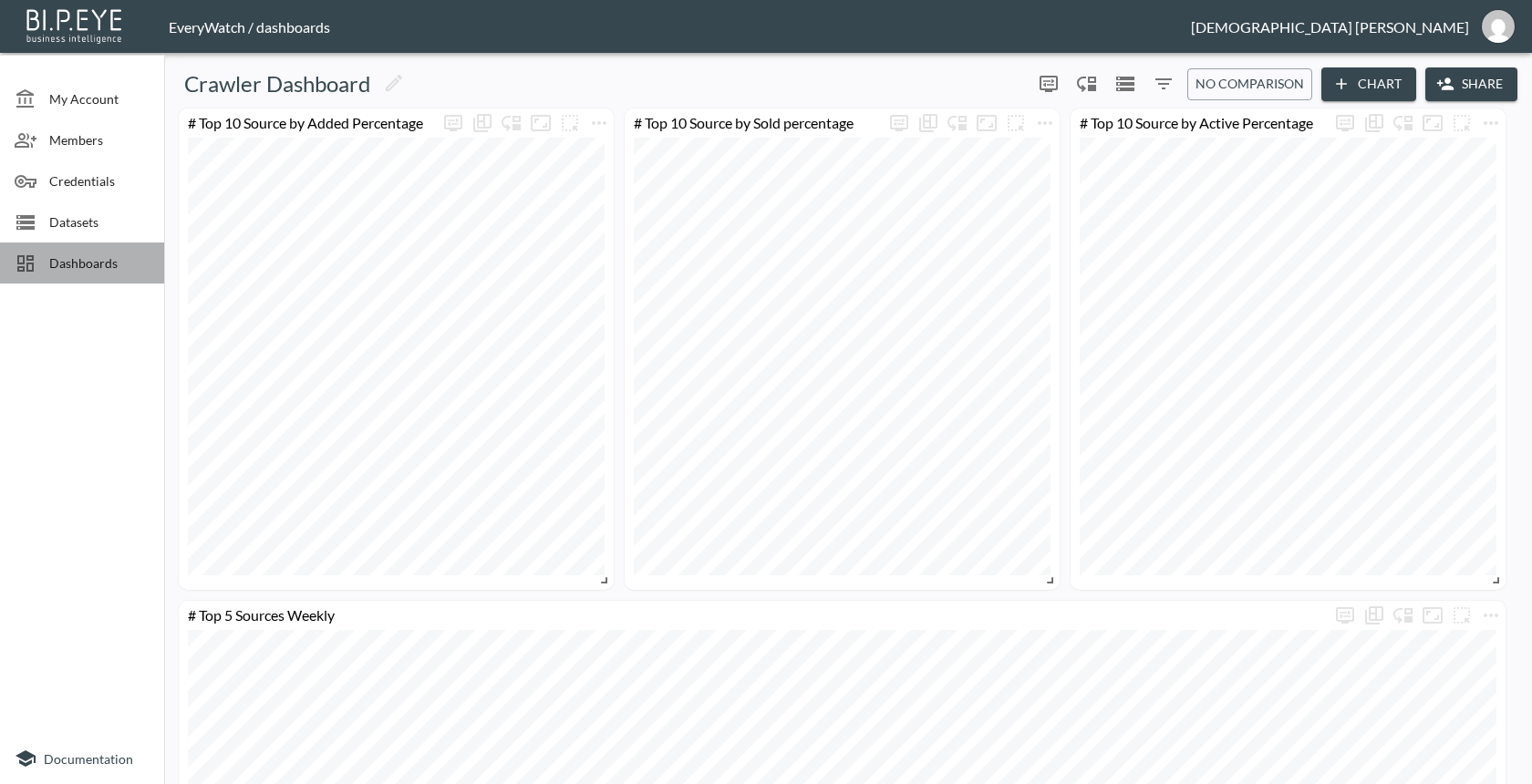
click at [46, 280] on div "Dashboards" at bounding box center [81, 262] width 164 height 41
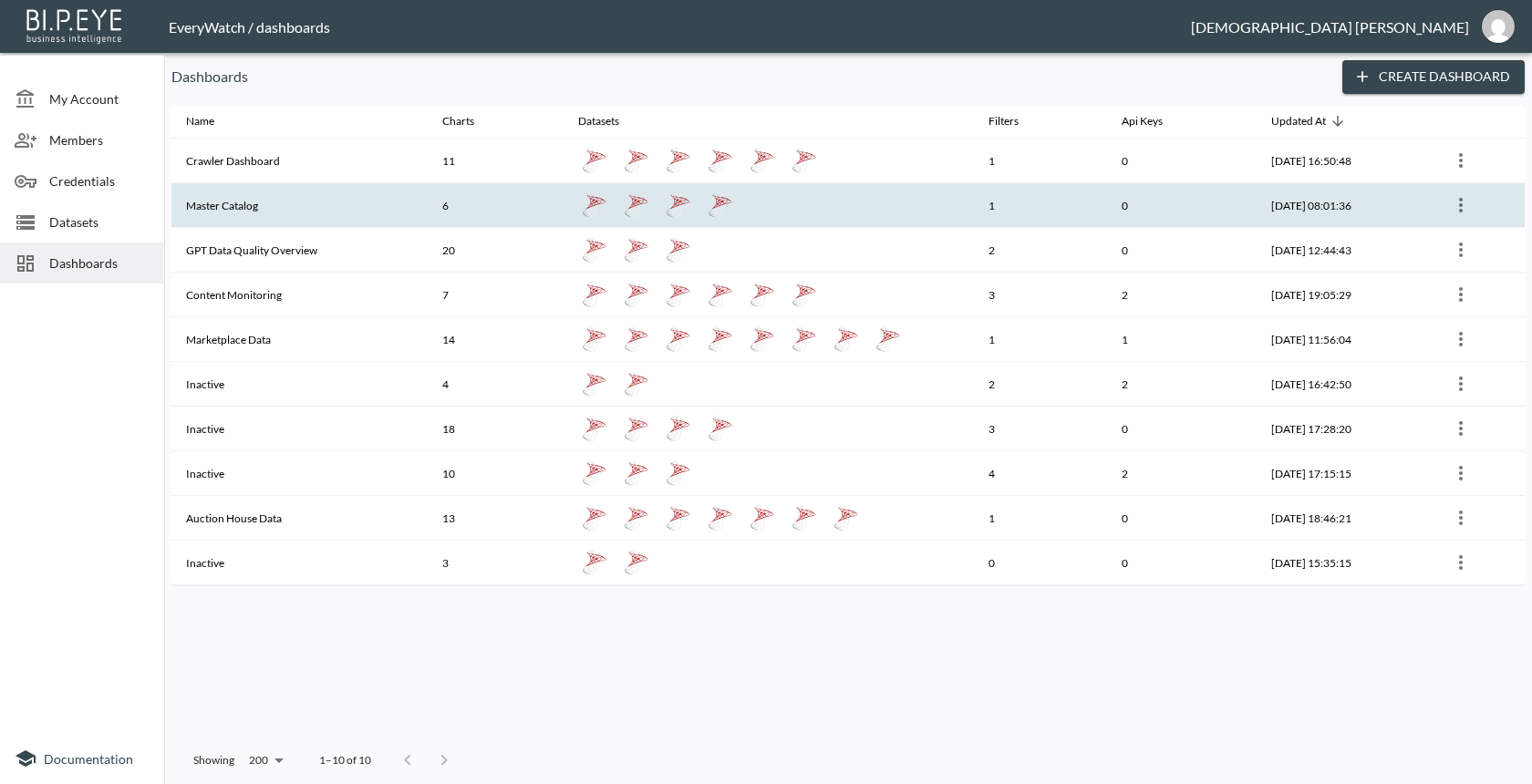
click at [243, 199] on th "Master Catalog" at bounding box center [299, 205] width 256 height 44
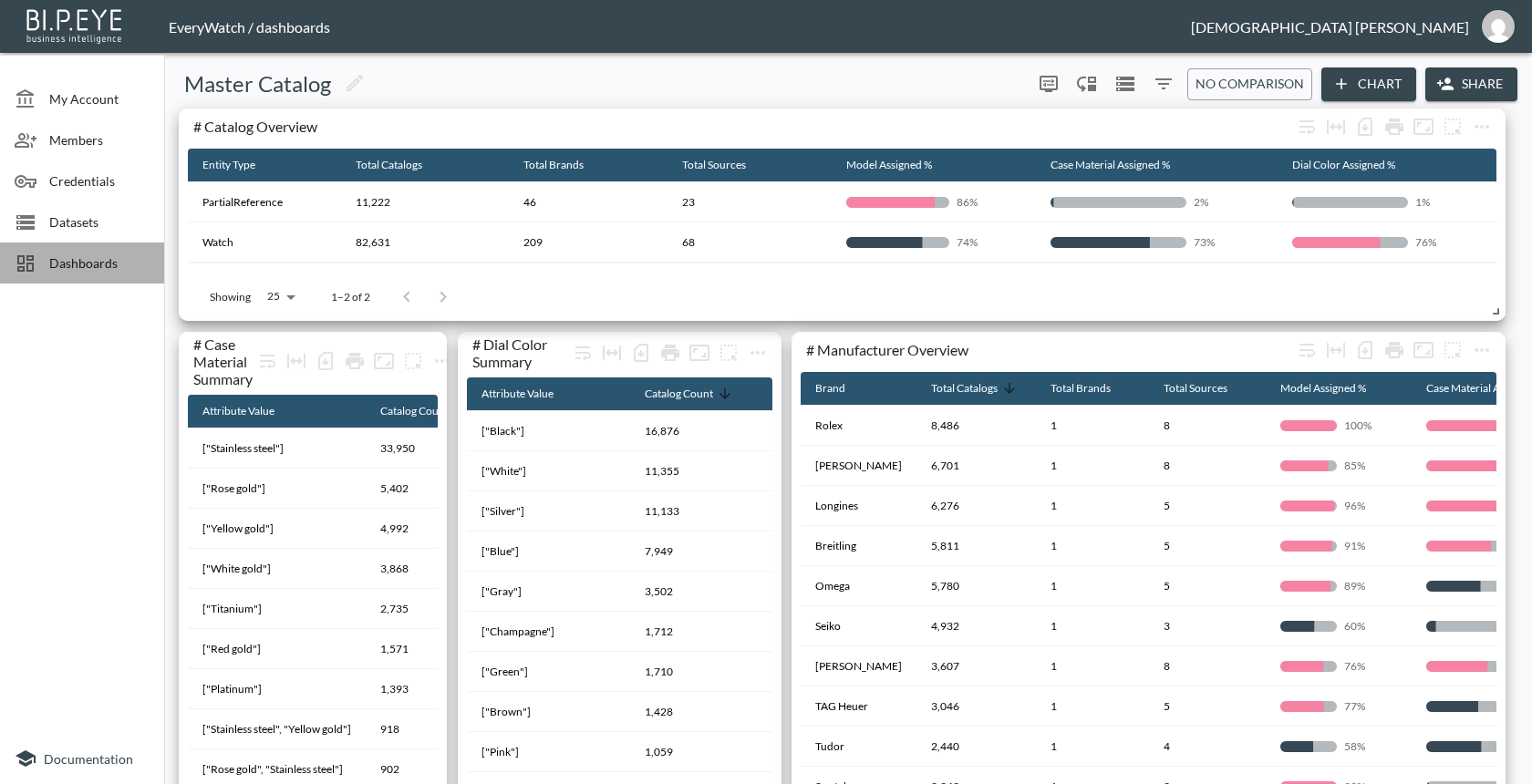
click at [97, 279] on div "Dashboards" at bounding box center [81, 262] width 164 height 41
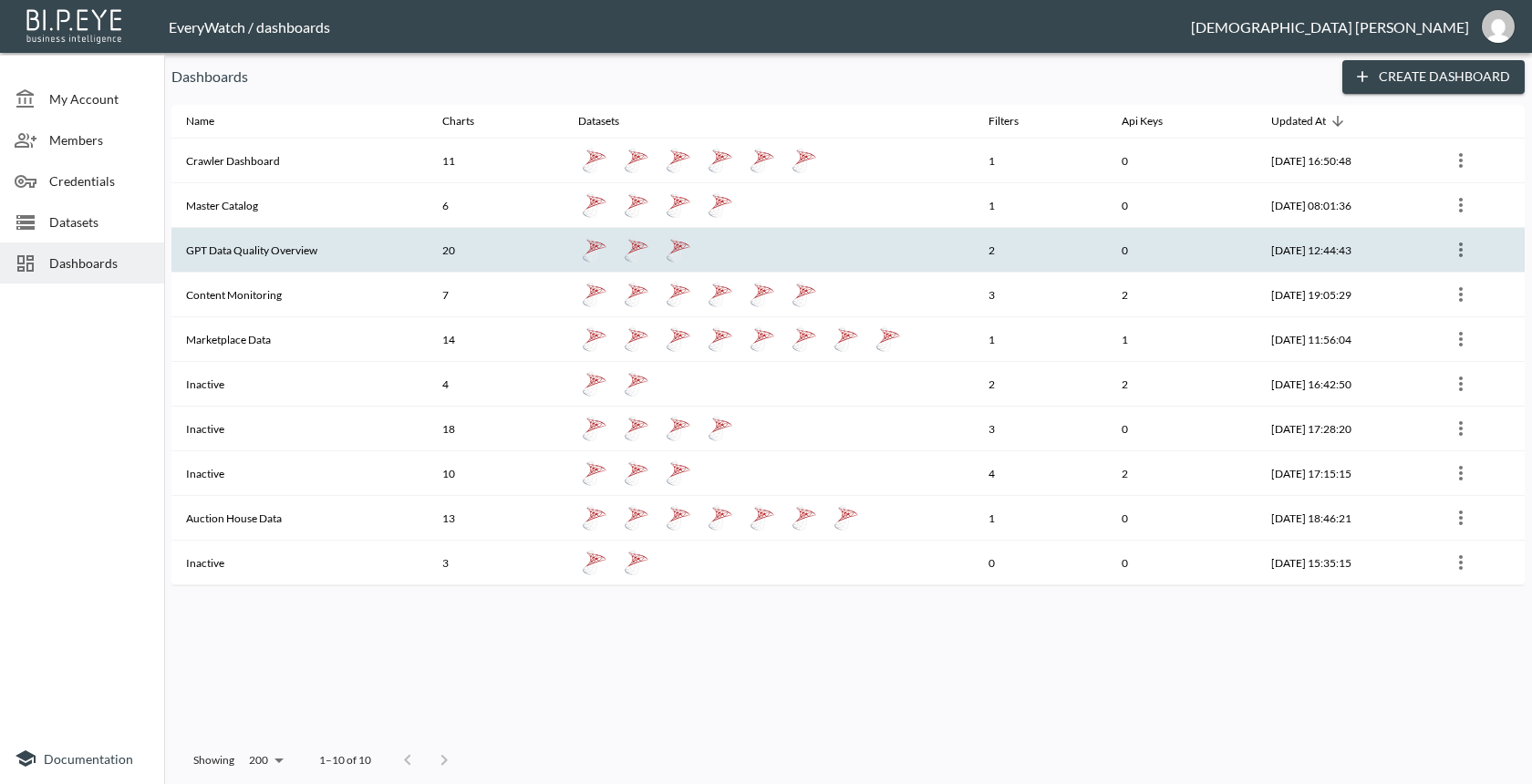
click at [432, 263] on th "20" at bounding box center [496, 250] width 136 height 44
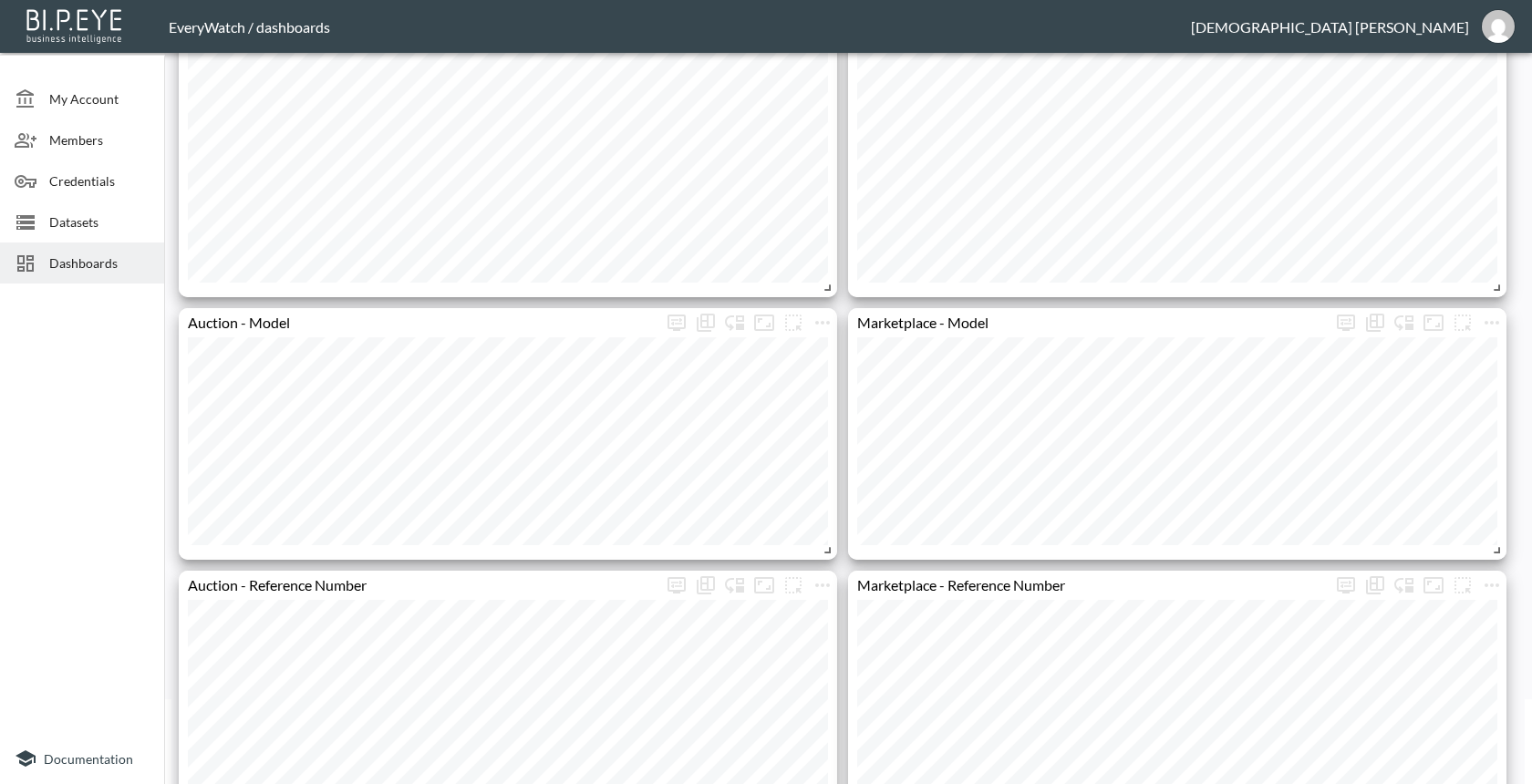
scroll to position [110, 0]
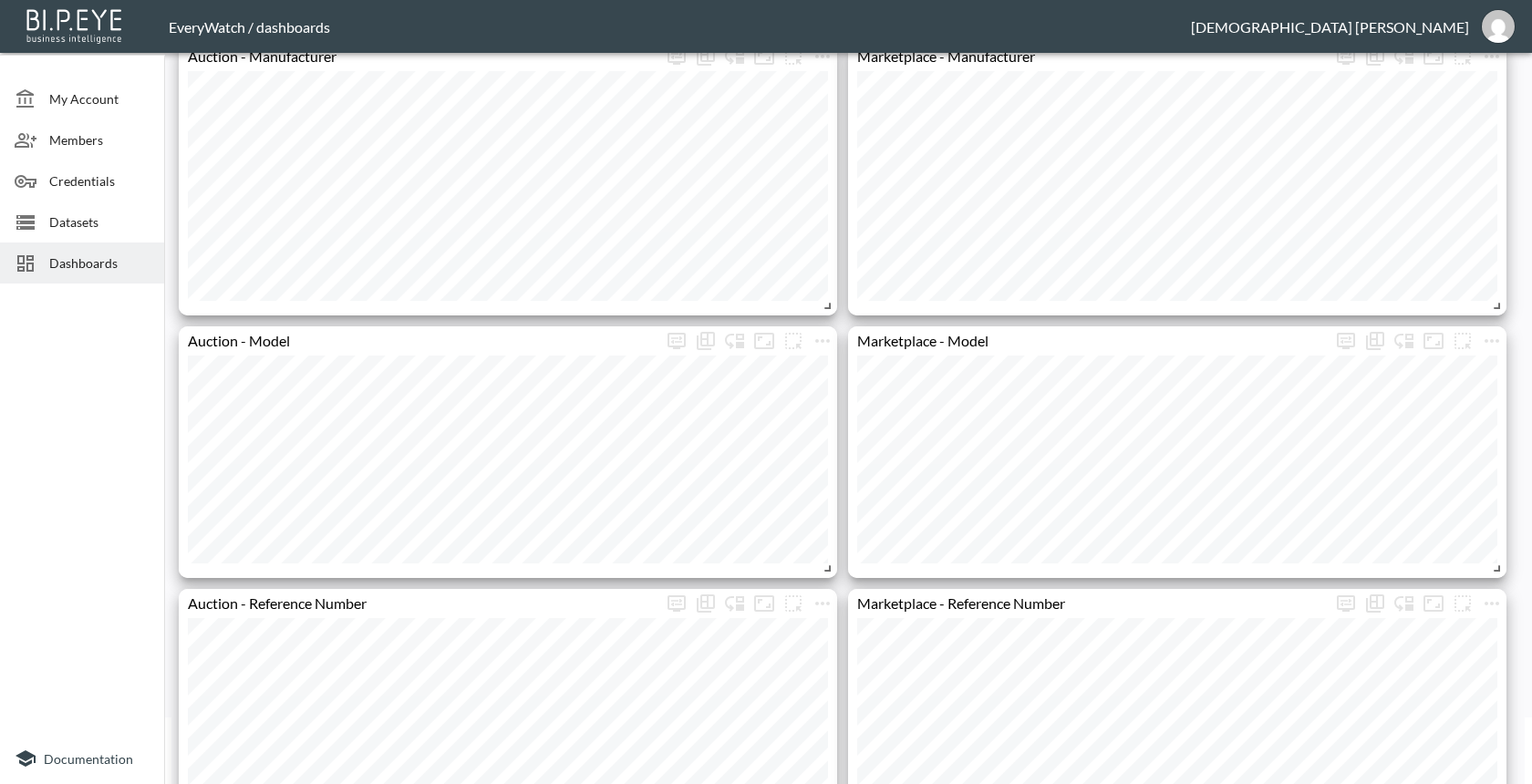
scroll to position [0, 0]
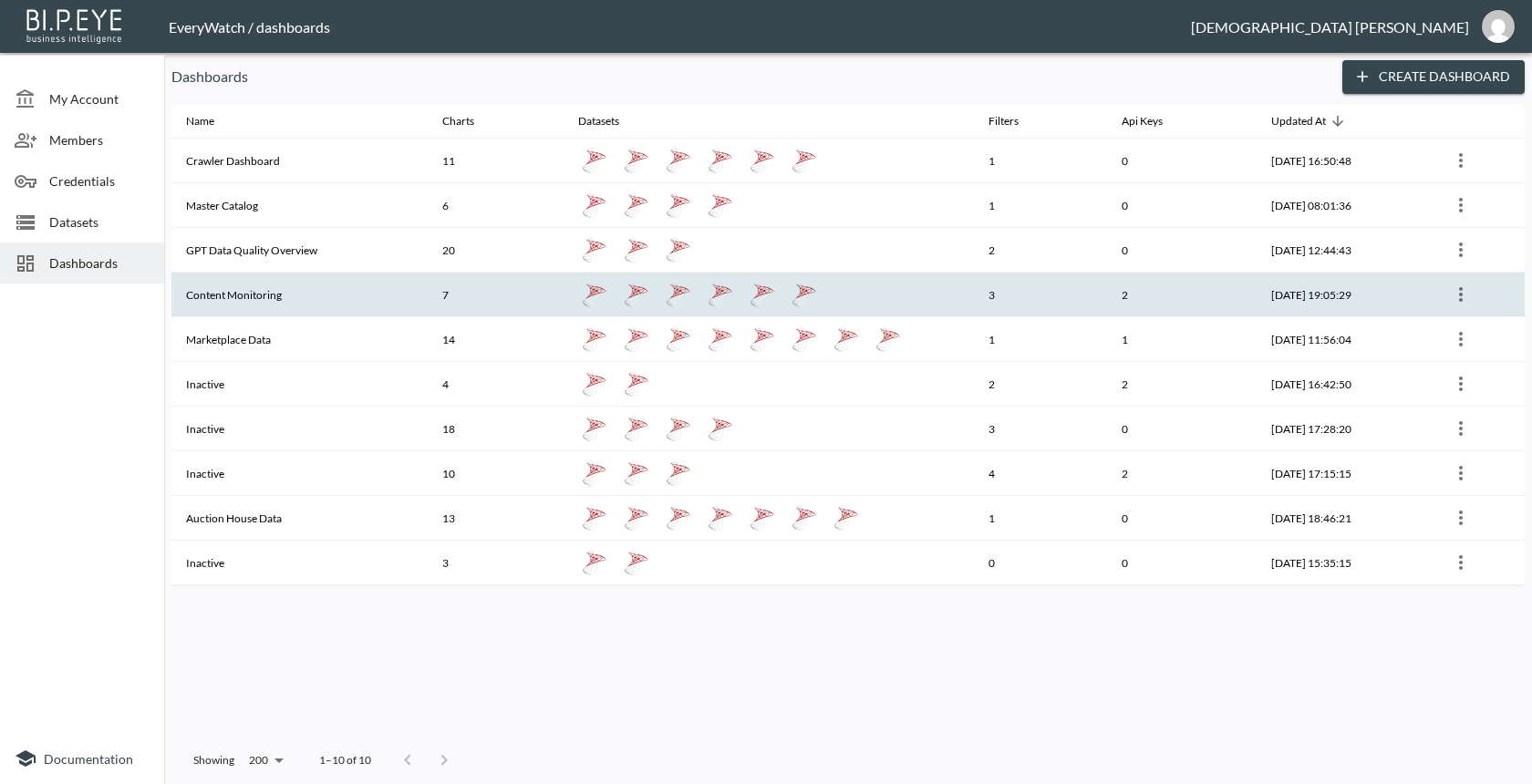
click at [814, 287] on div at bounding box center [768, 294] width 381 height 33
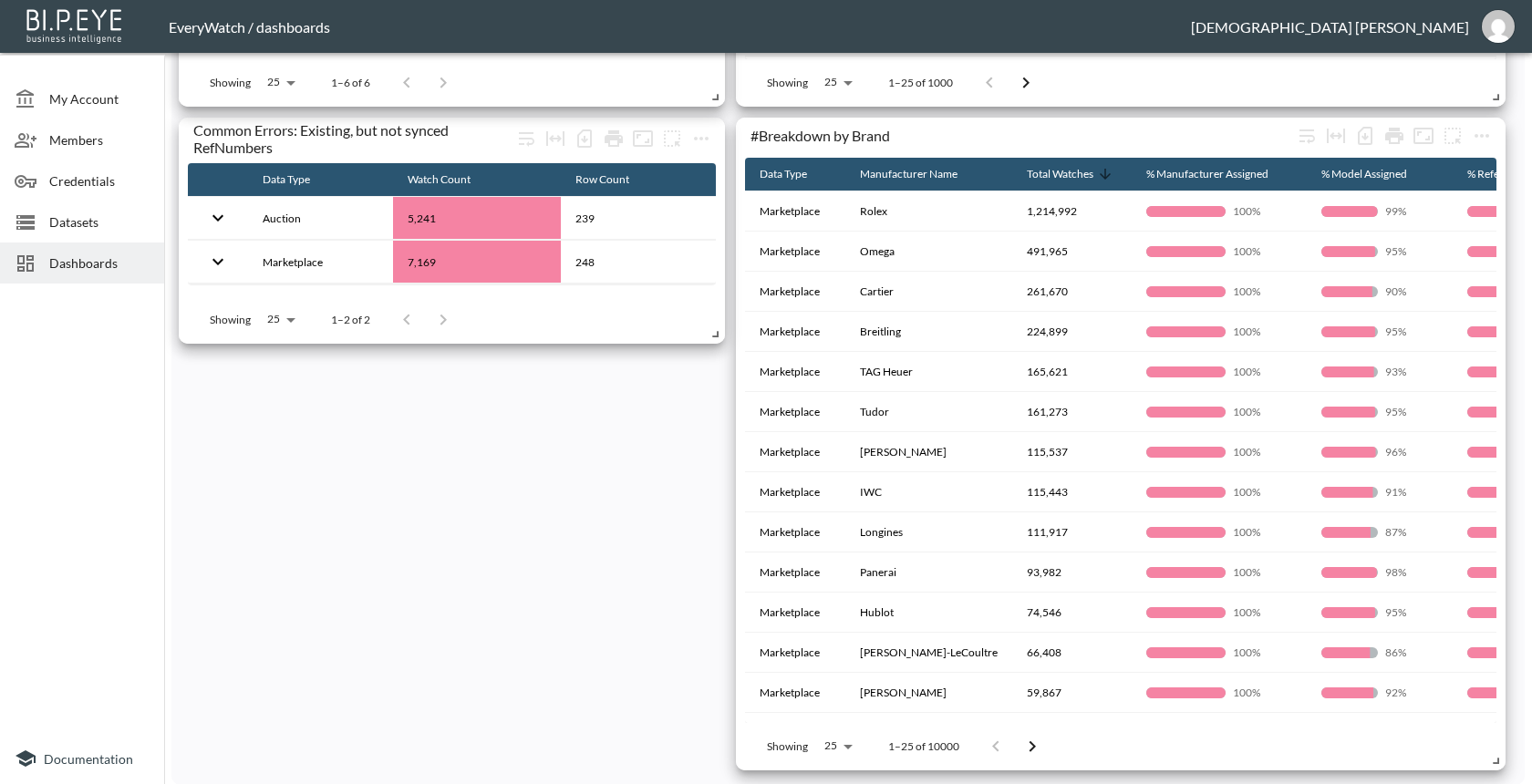
scroll to position [844, 0]
